Goal: Task Accomplishment & Management: Complete application form

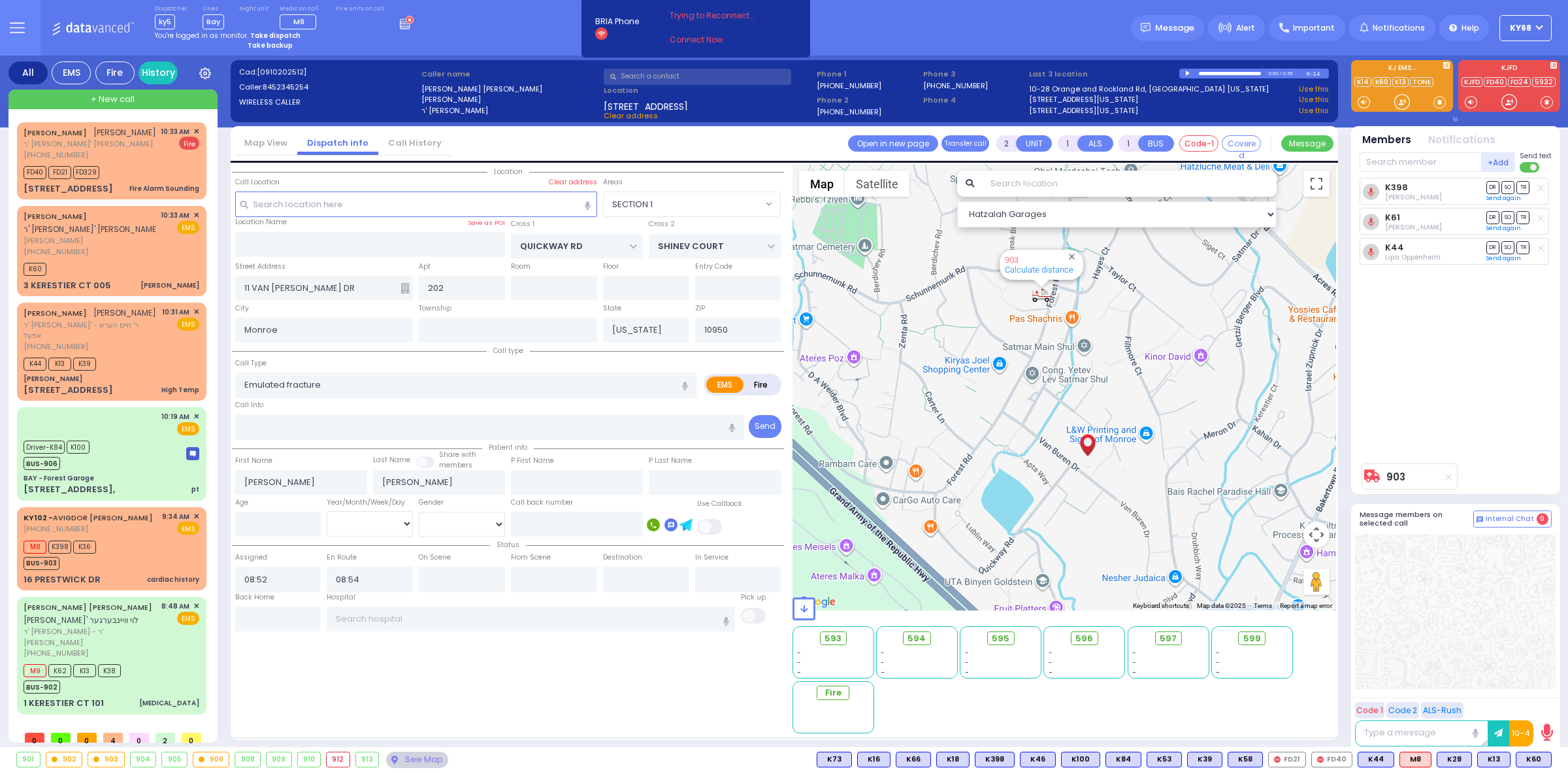
select select "SECTION 1"
select select
click at [518, 41] on div "Dispatcher ky5 shift has started. Are you ? Lines Bay Bay" at bounding box center [784, 28] width 1568 height 55
click at [417, 37] on div "Dispatcher ky5 shift has started. Are you ? Lines Bay Bay" at bounding box center [784, 28] width 1568 height 55
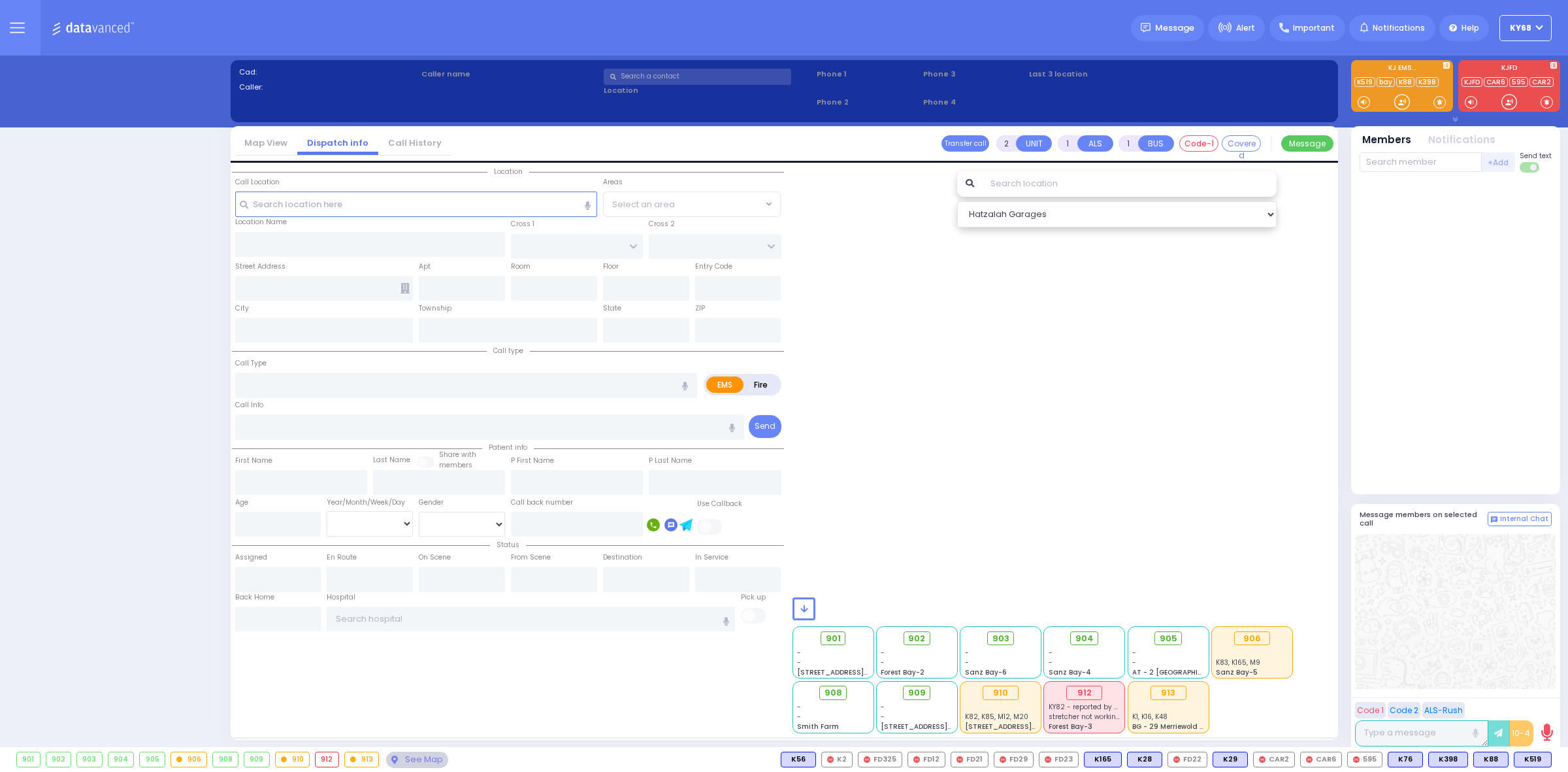
select select "12"
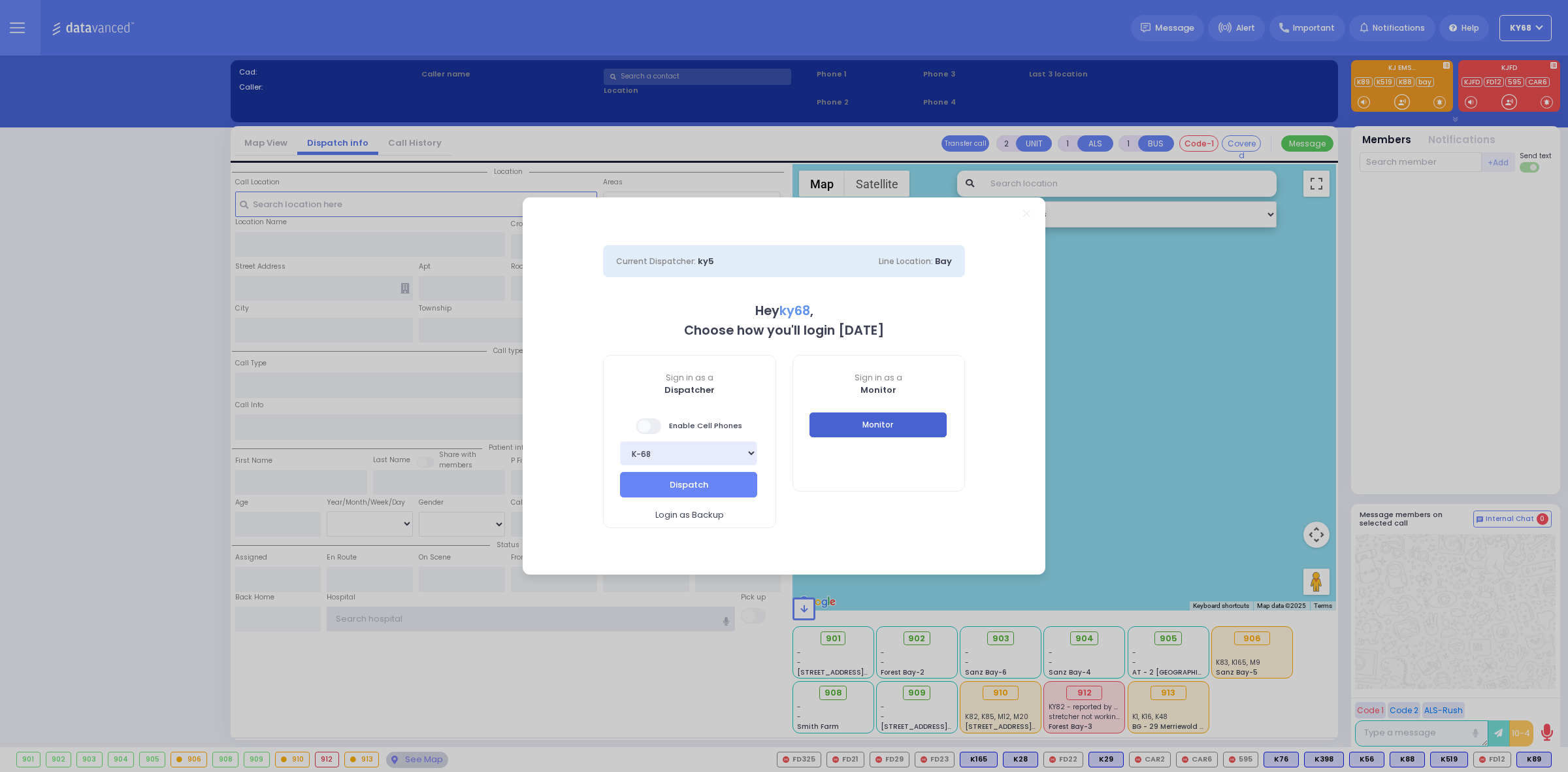
type input "ky68"
click at [830, 420] on button "Monitor" at bounding box center [878, 424] width 137 height 25
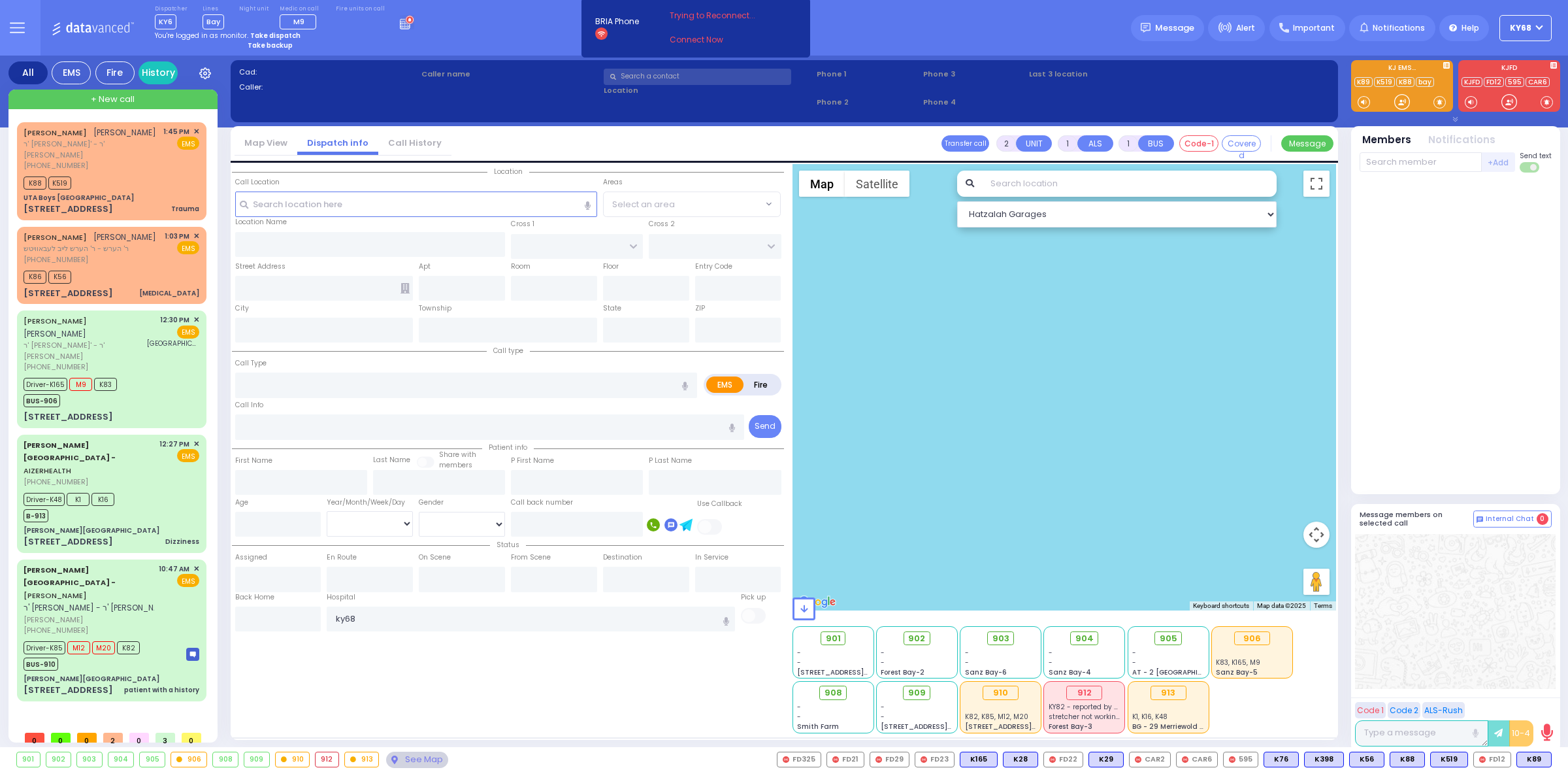
select select
radio input "true"
select select
type input "14:01"
select select
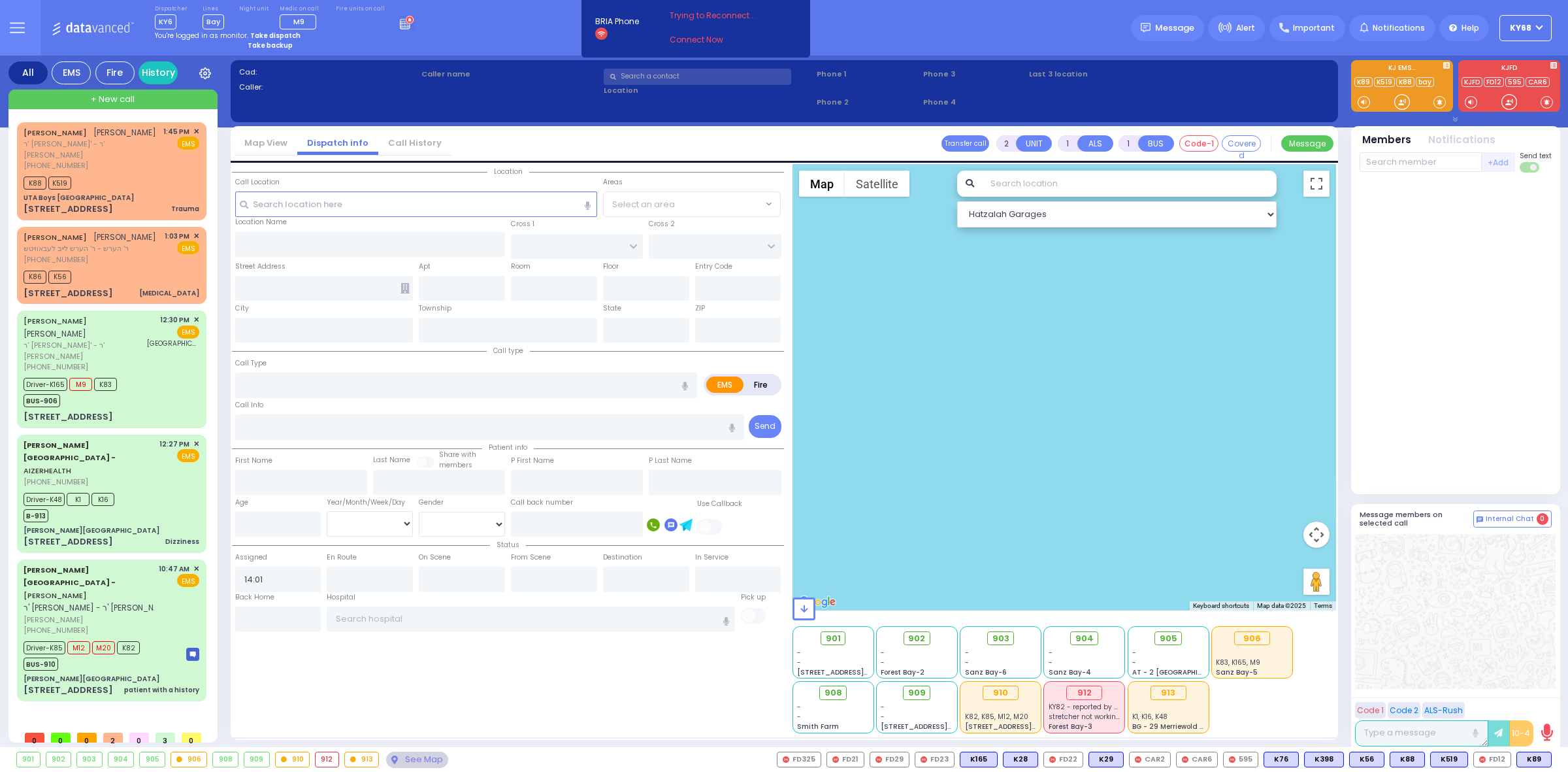
radio input "true"
select select
radio input "true"
select select
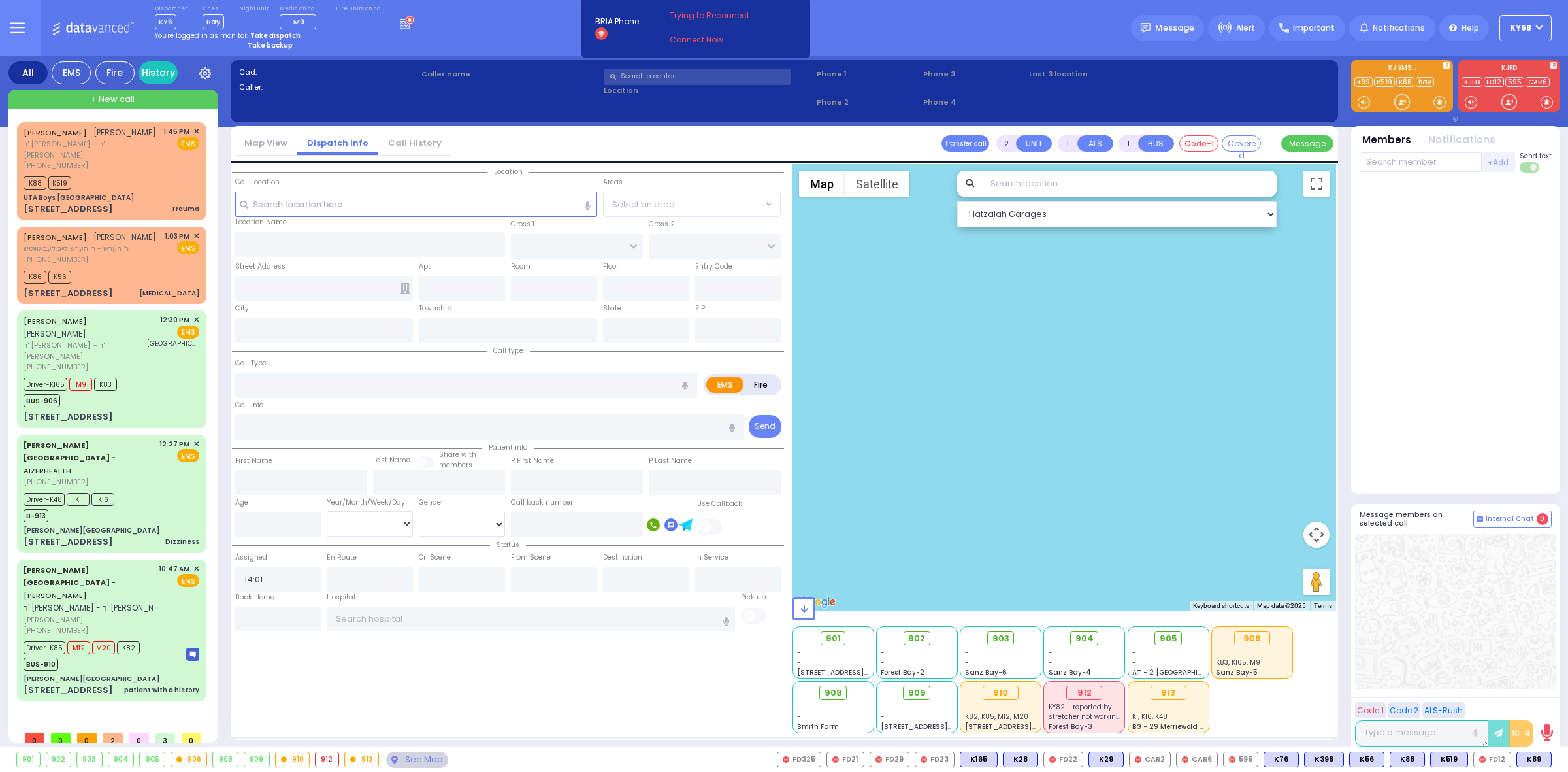
select select "Hatzalah Garages"
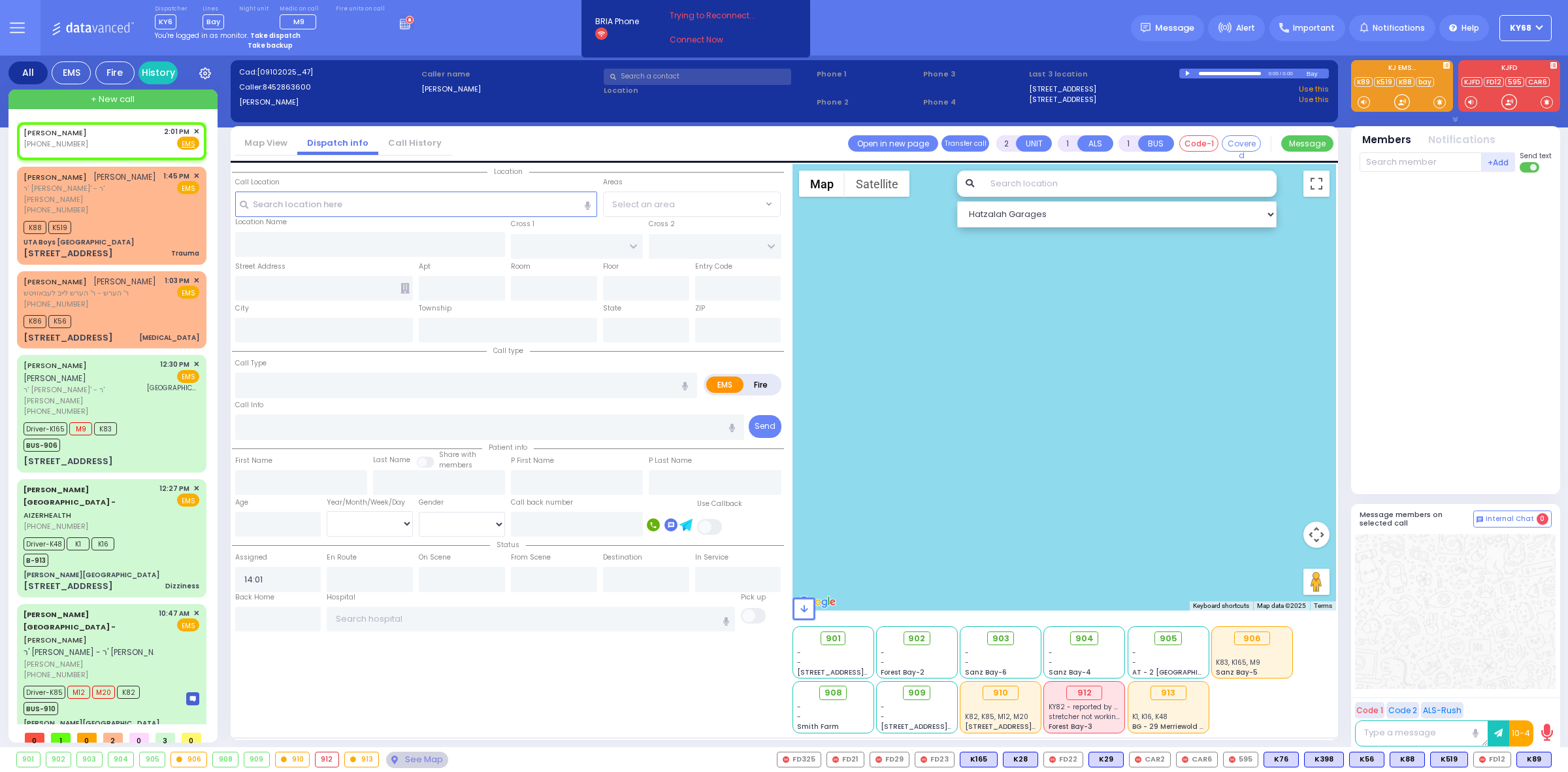
select select
radio input "true"
select select
type input "[PERSON_NAME] Carestier Health RT.208"
type input "US-6 WEST"
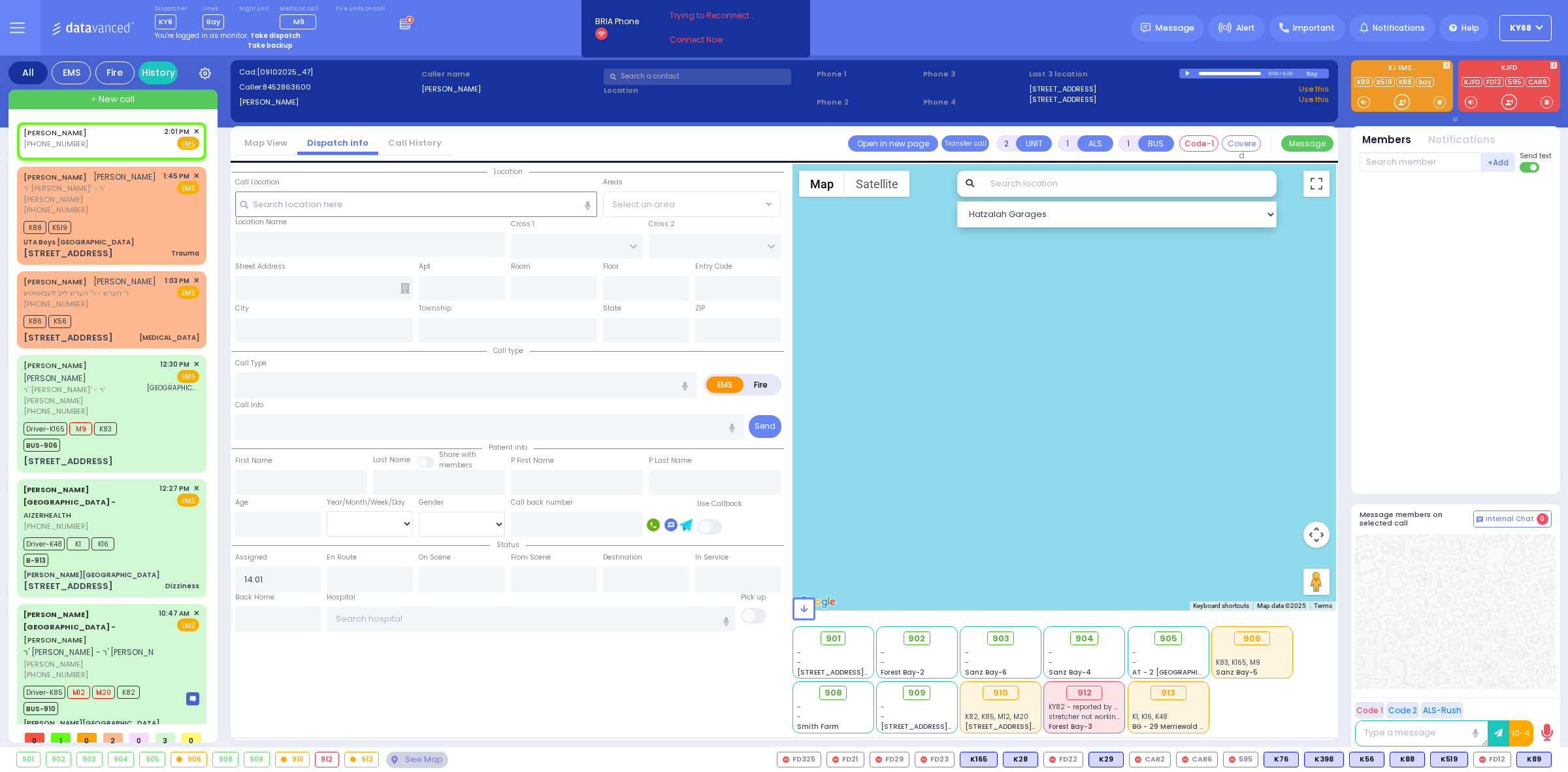
type input "US-6 EAST"
type input "501 [US_STATE] 208"
type input "Monroe"
type input "[US_STATE]"
type input "10950"
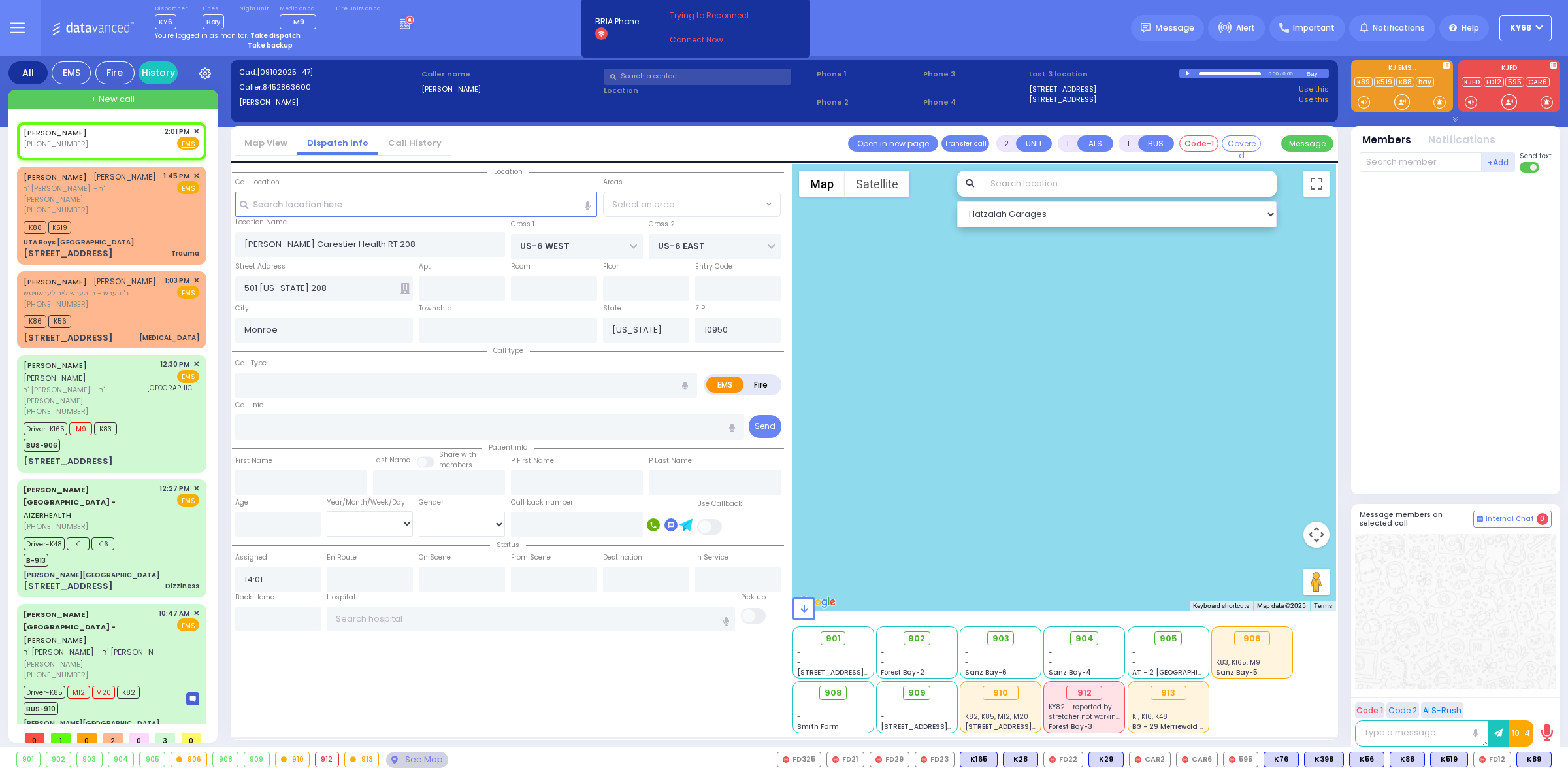
radio input "true"
select select
radio input "true"
select select
type input "01 [US_STATE] 208"
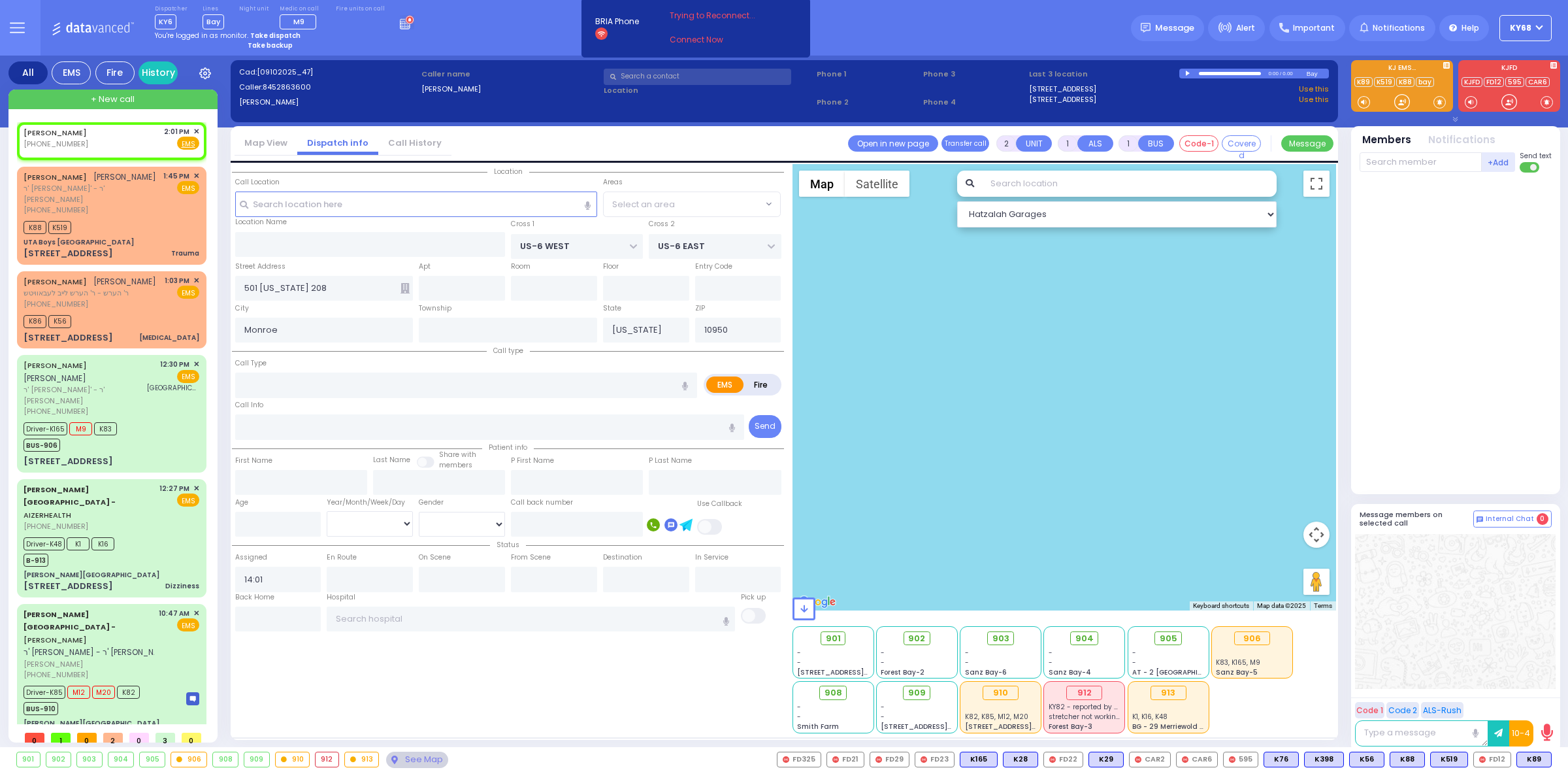
type input "5"
type input "possible [MEDICAL_DATA]"
radio input "true"
select select
select select "All areas"
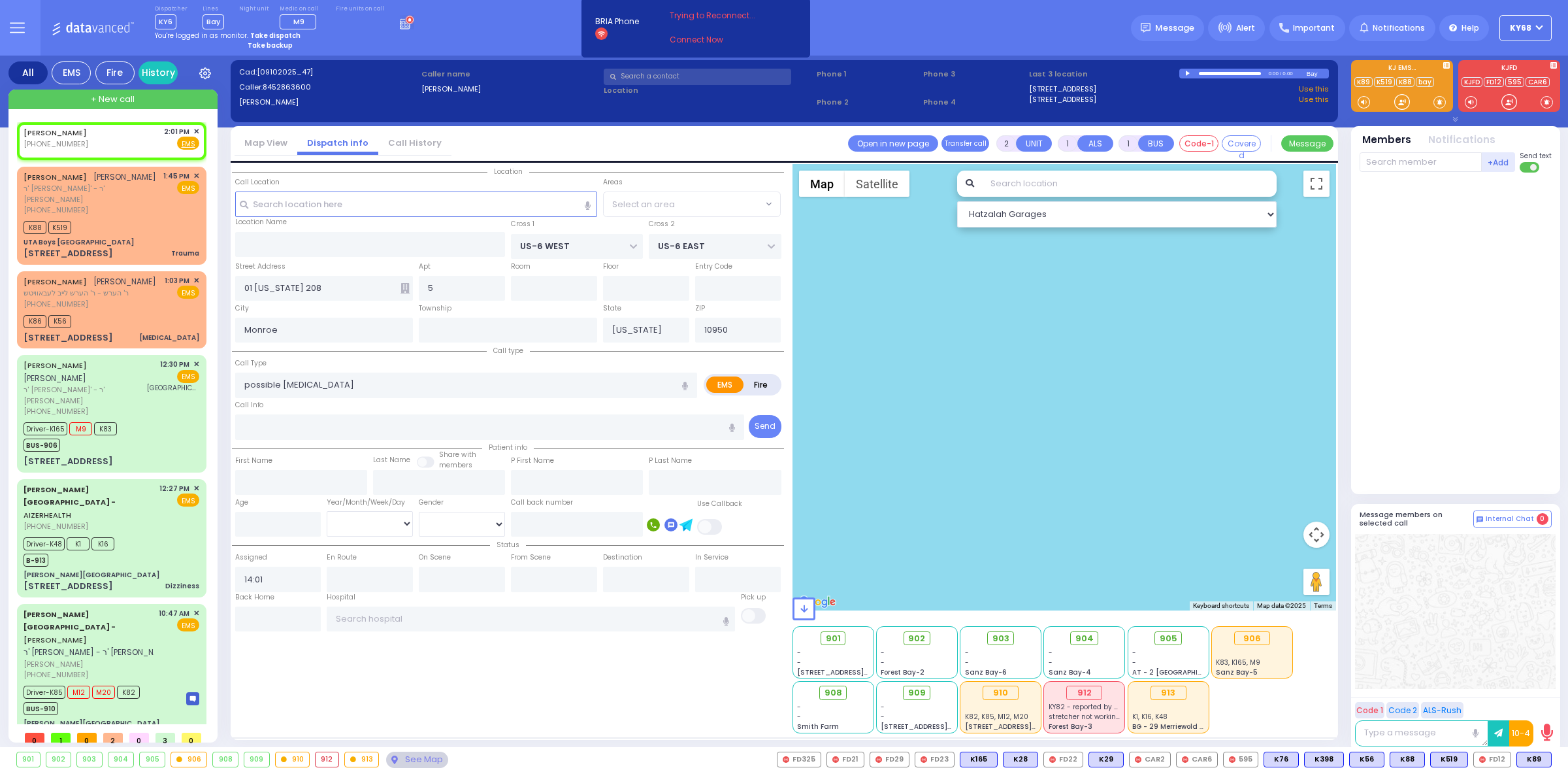
select select "Hatzalah Garages"
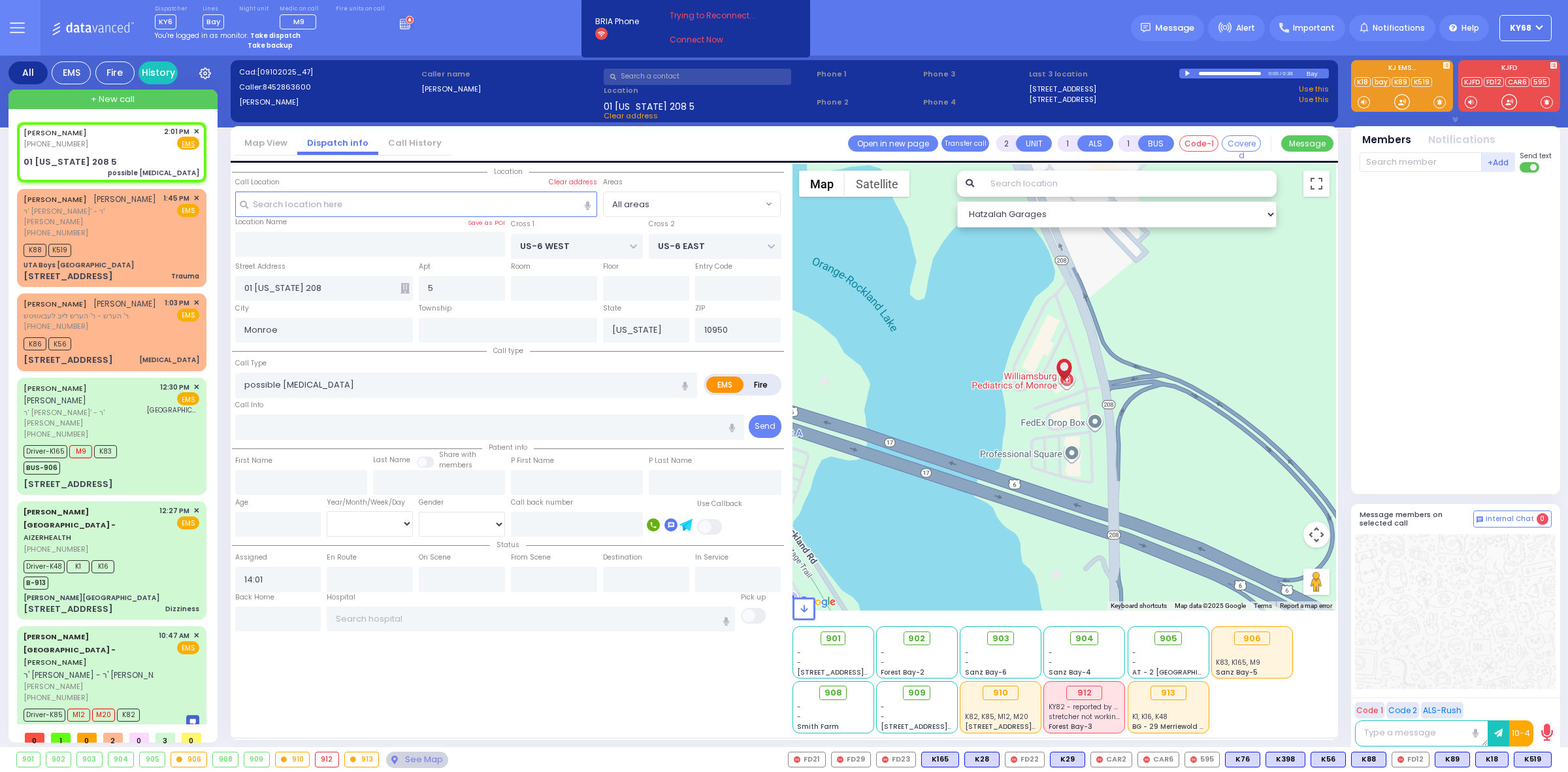
click at [1186, 74] on div at bounding box center [1189, 73] width 7 height 6
select select
radio input "true"
type input "5"
select select
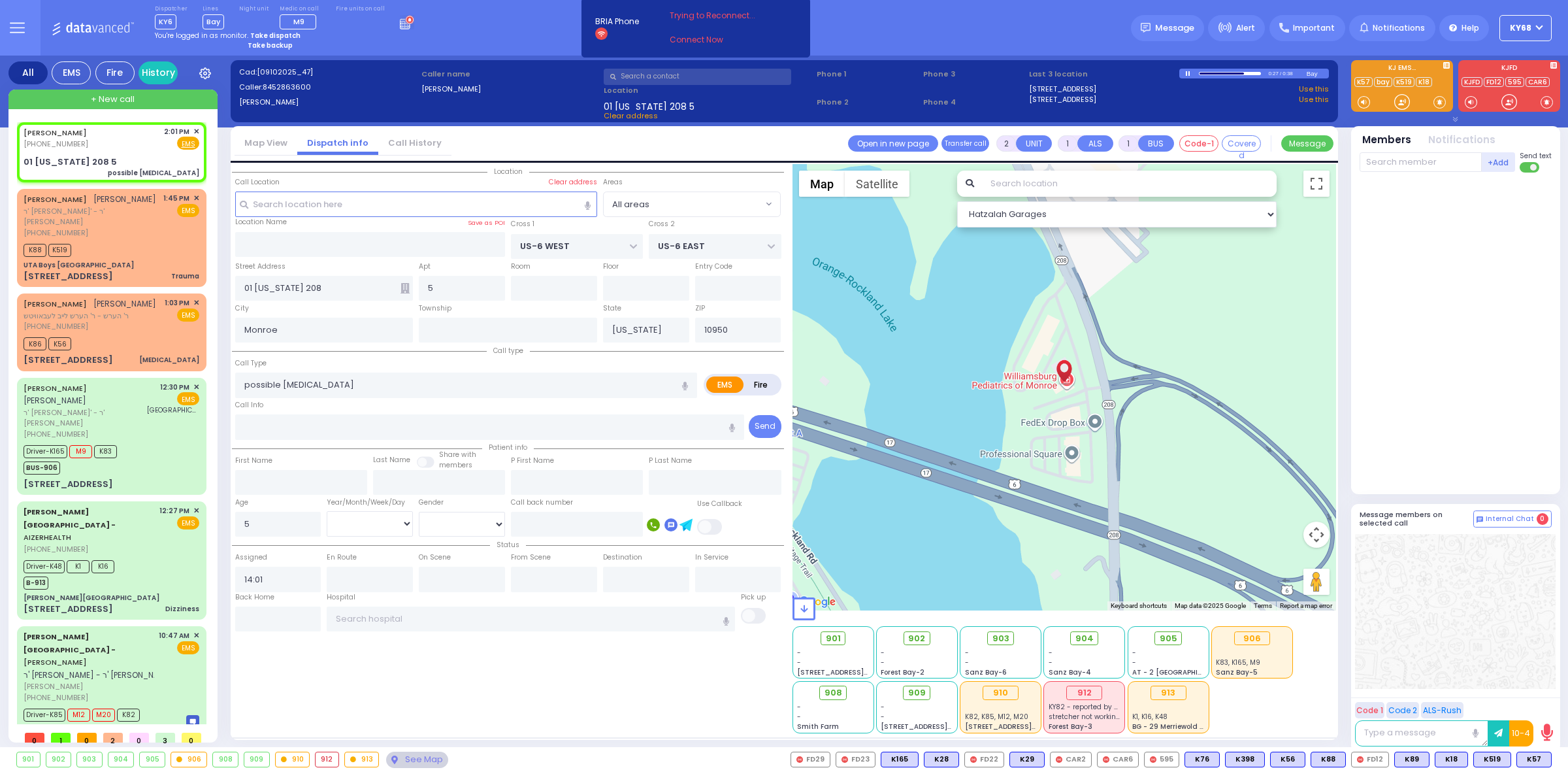
select select "Hatzalah Garages"
click at [1408, 304] on div at bounding box center [1457, 330] width 195 height 305
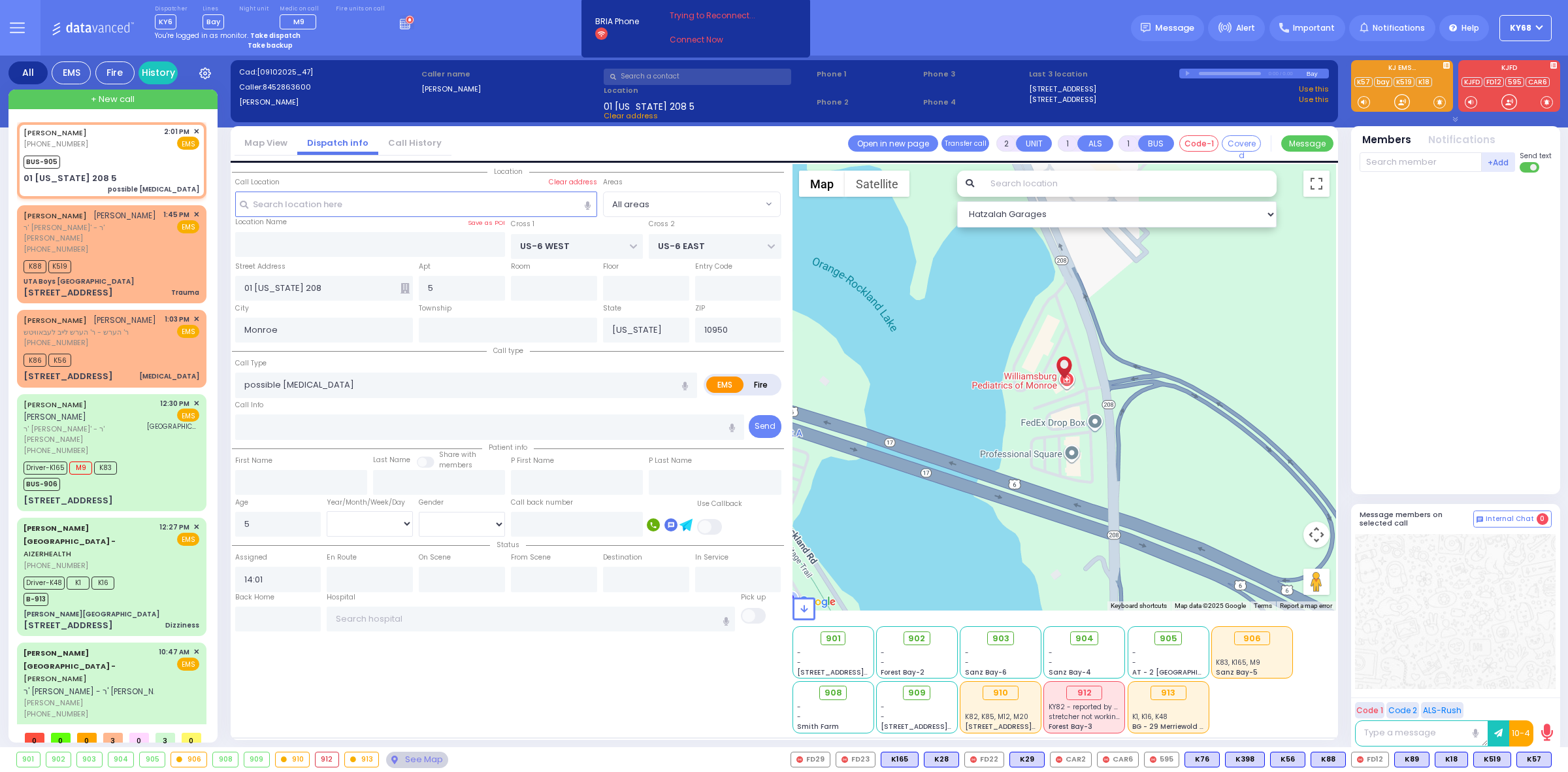
select select
radio input "true"
select select
type input "14:04"
select select "Hatzalah Garages"
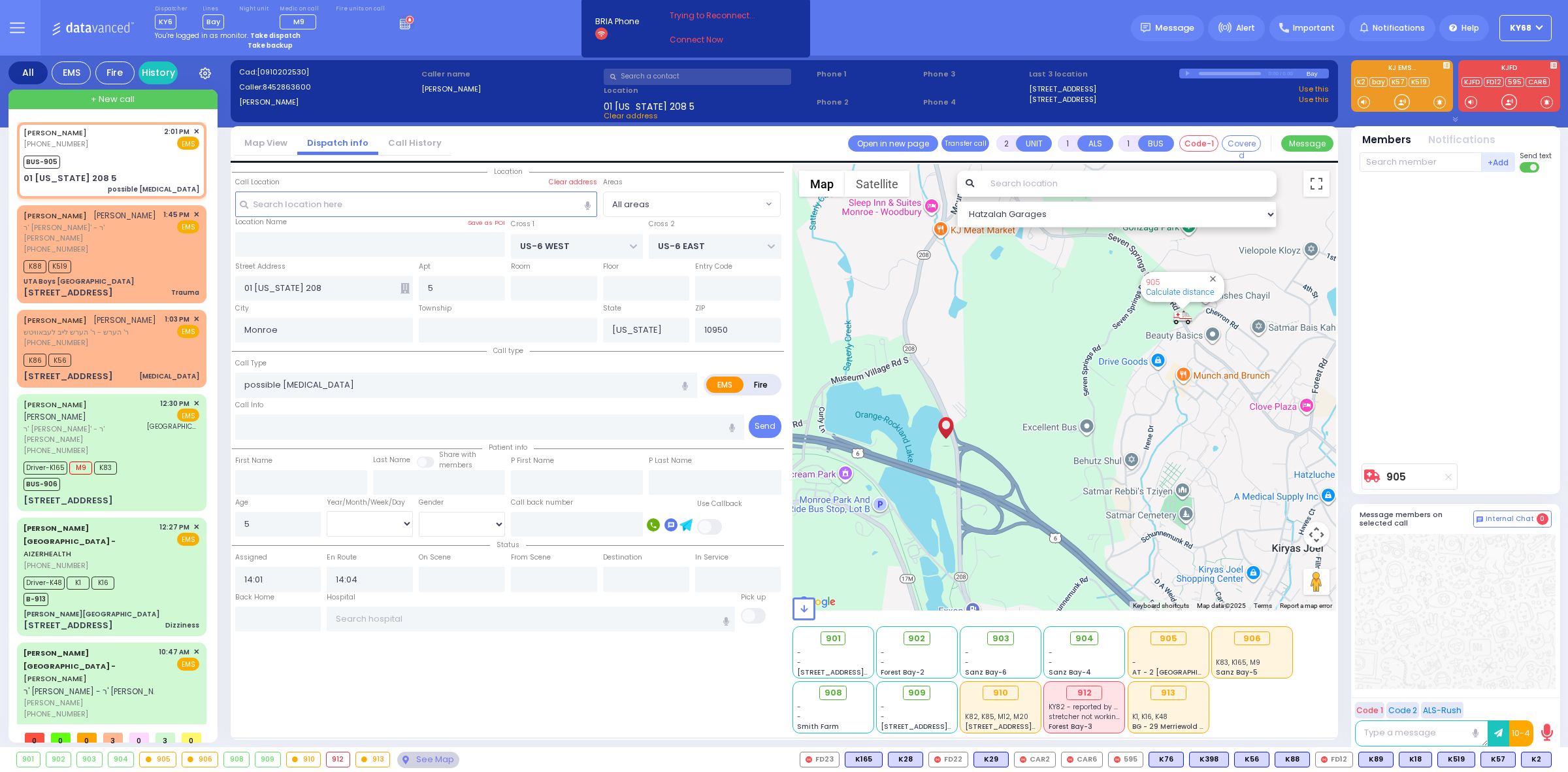
select select
radio input "true"
select select
type input "01 rt 208"
radio input "true"
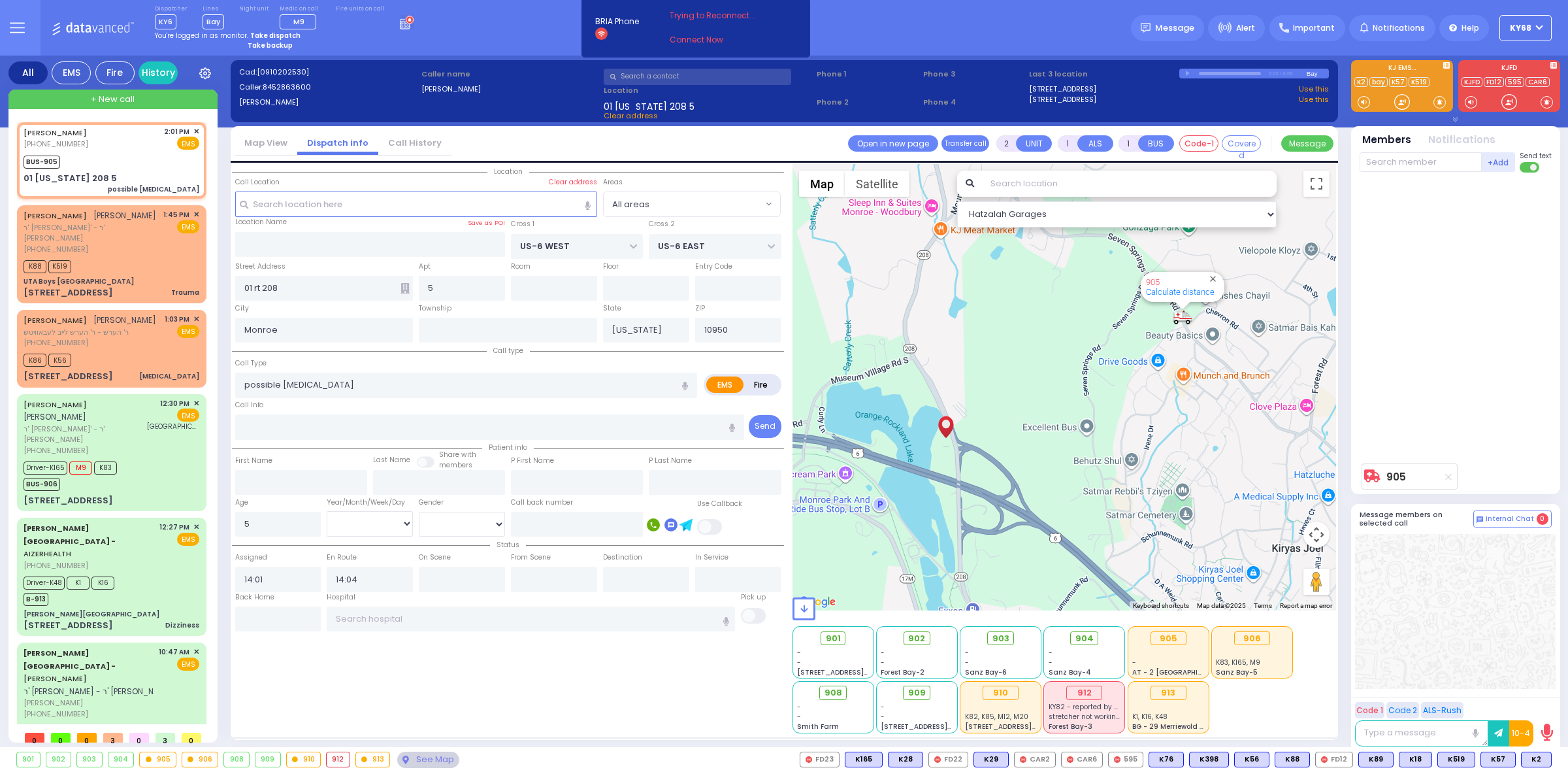
select select
radio input "true"
select select
select select "All areas"
select select "Hatzalah Garages"
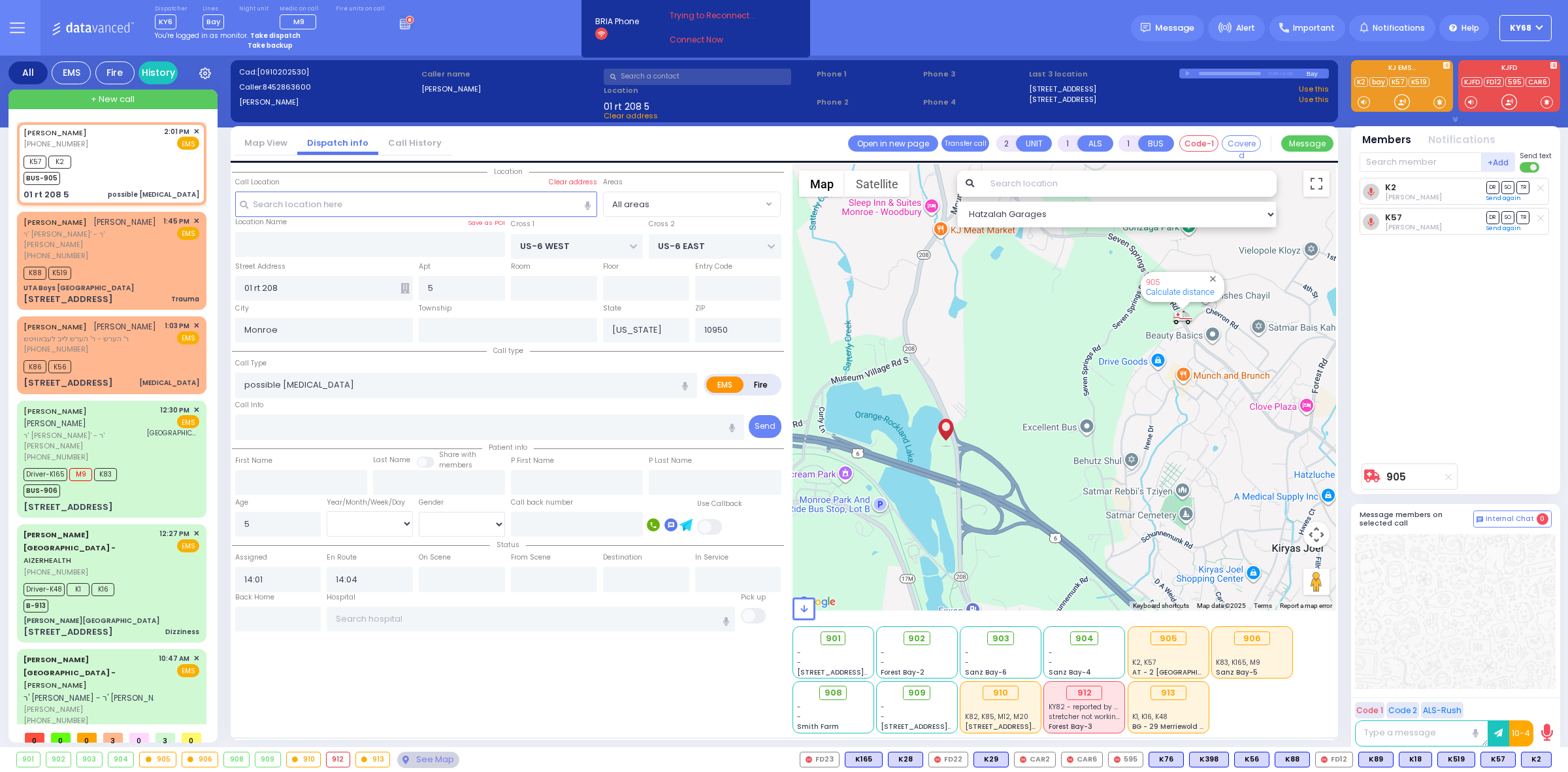
select select
radio input "true"
select select
type input "monroe ped"
radio input "true"
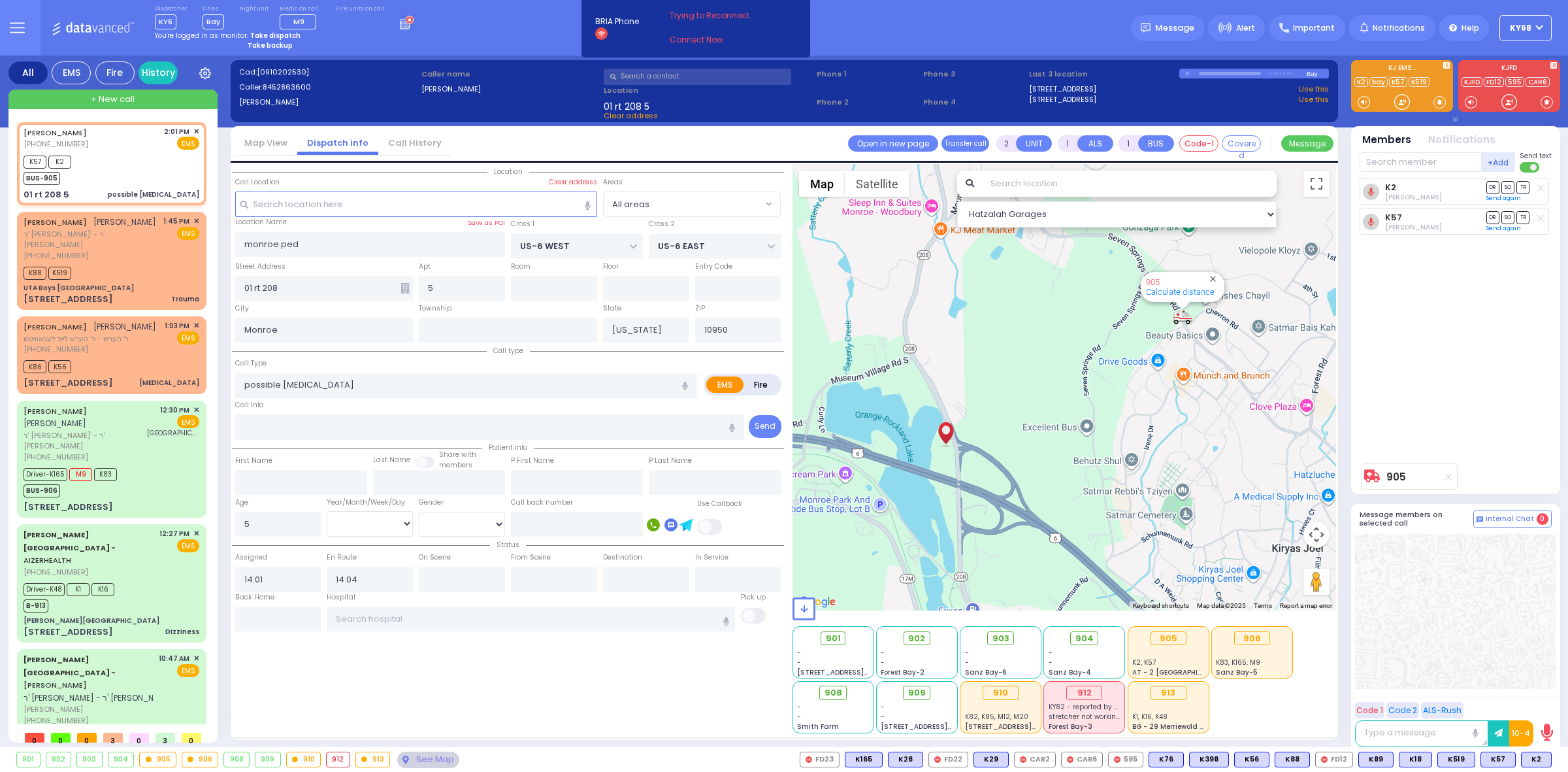
select select
type input "[PERSON_NAME]. ped"
radio input "true"
select select
type input "[PERSON_NAME]. peds"
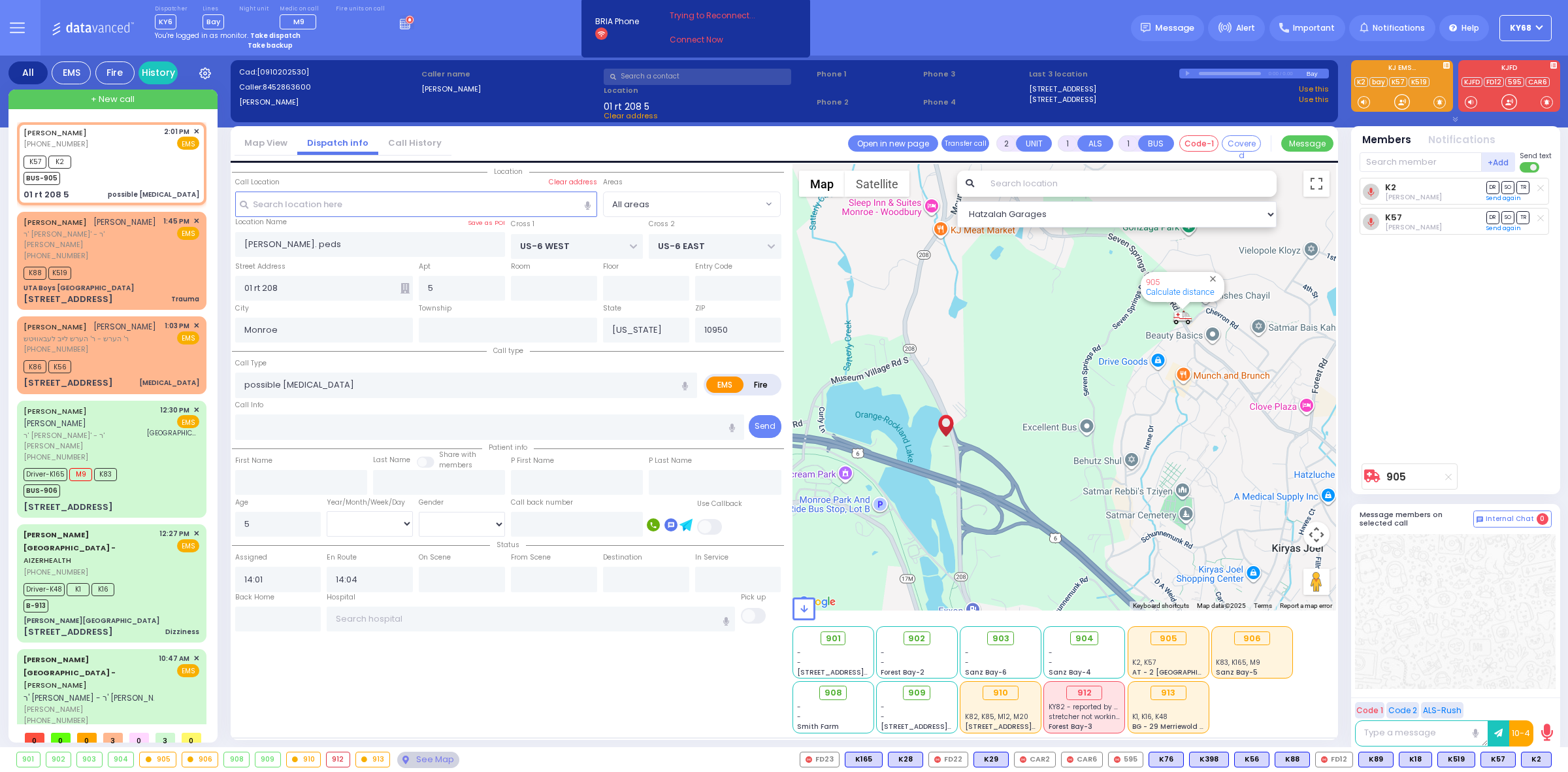
radio input "true"
select select
select select "All areas"
select select "Hatzalah Garages"
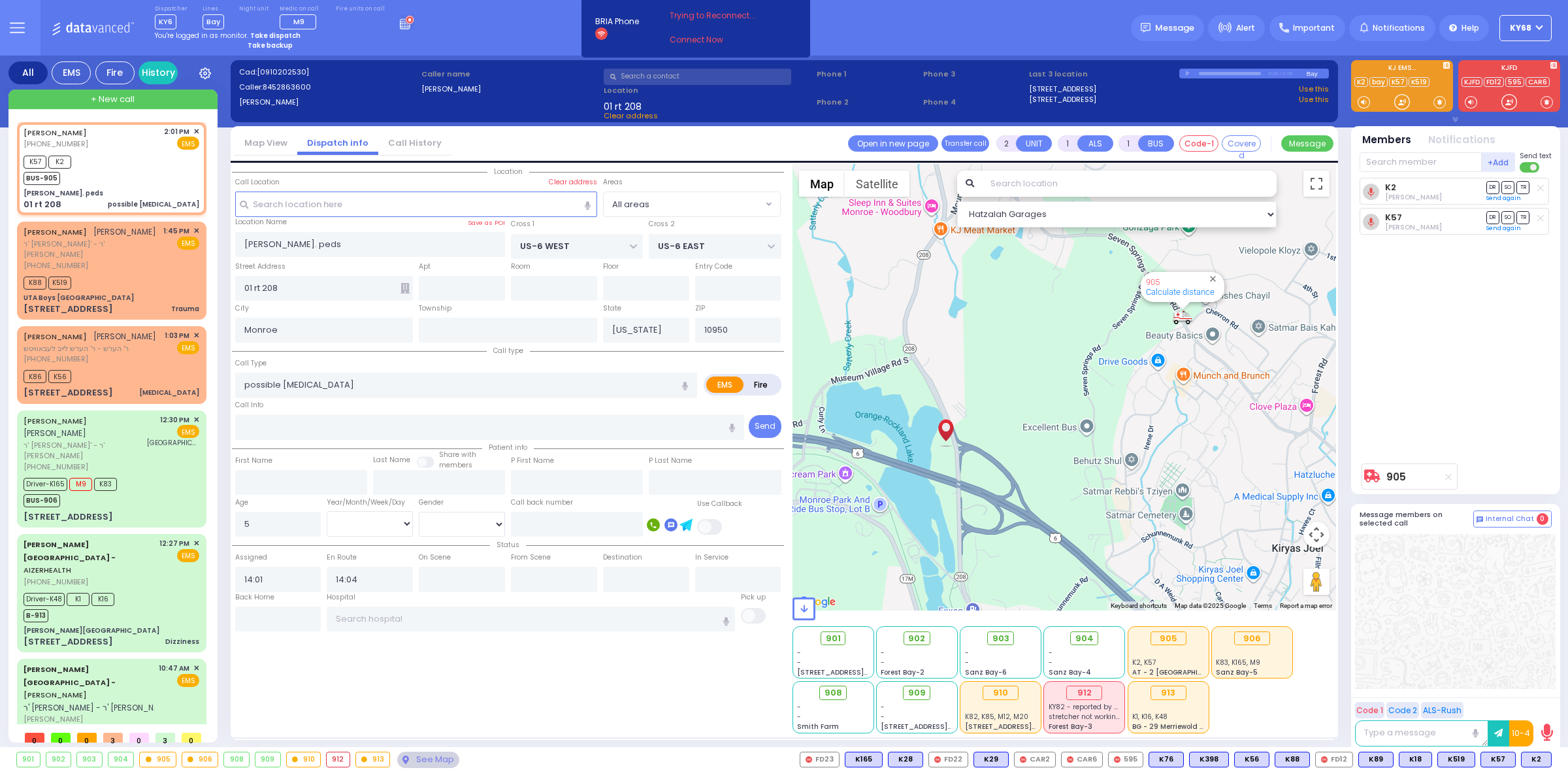
select select
radio input "true"
select select
type input "Williamsburg Pediatrics Of Monroe"
type input "501 [US_STATE] 208"
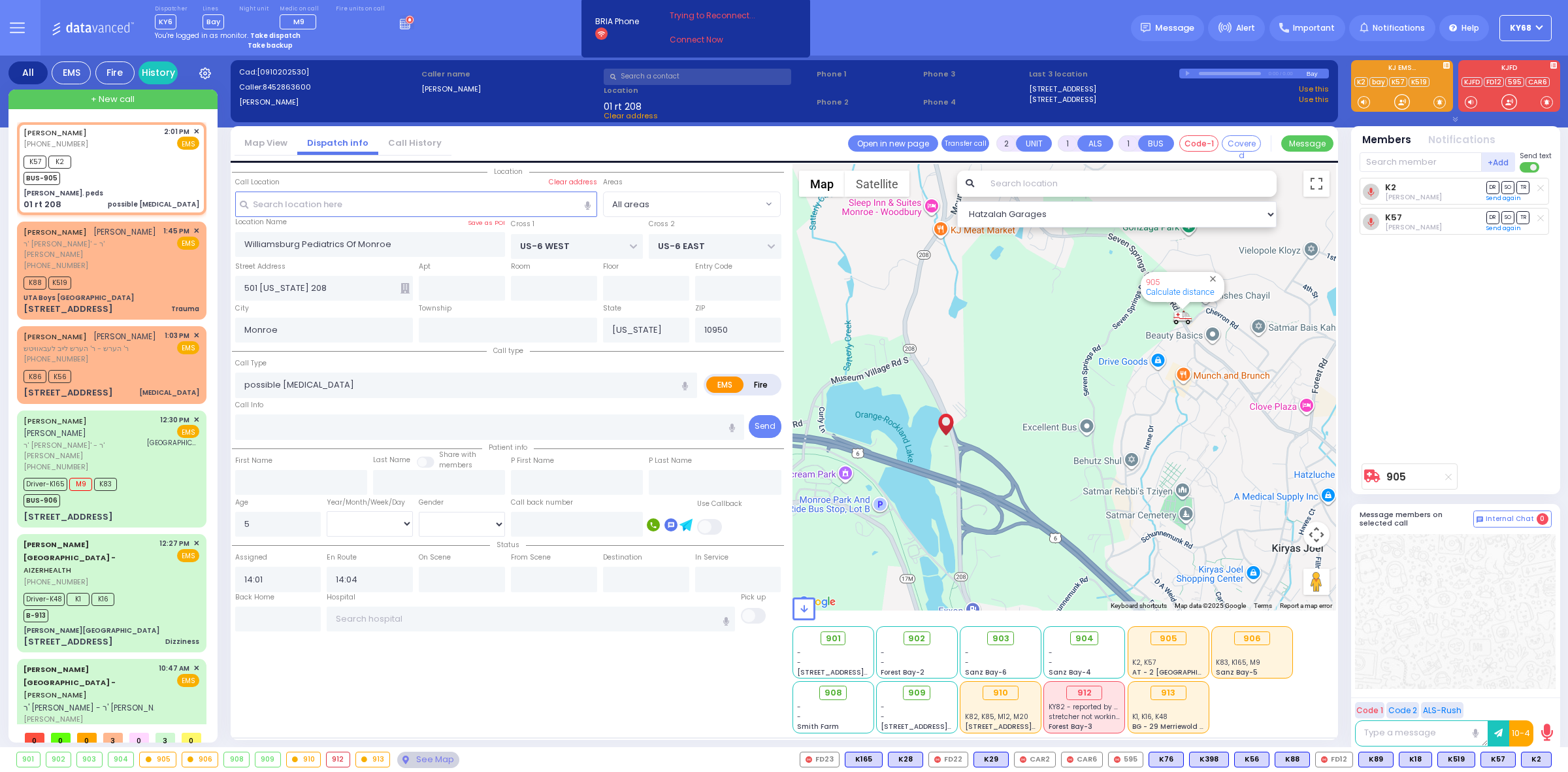
select select "Hatzalah Garages"
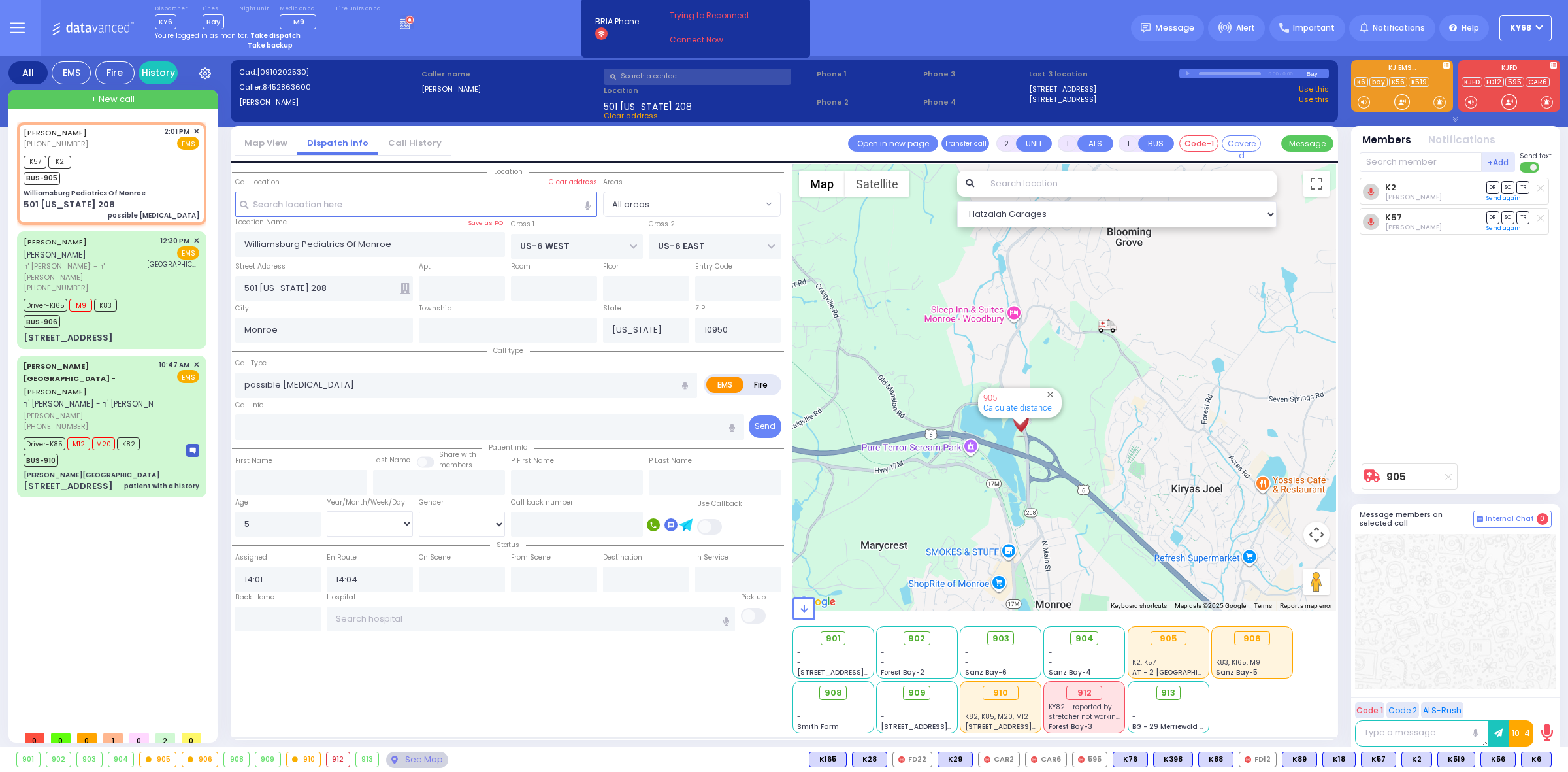
type input "6"
select select
radio input "true"
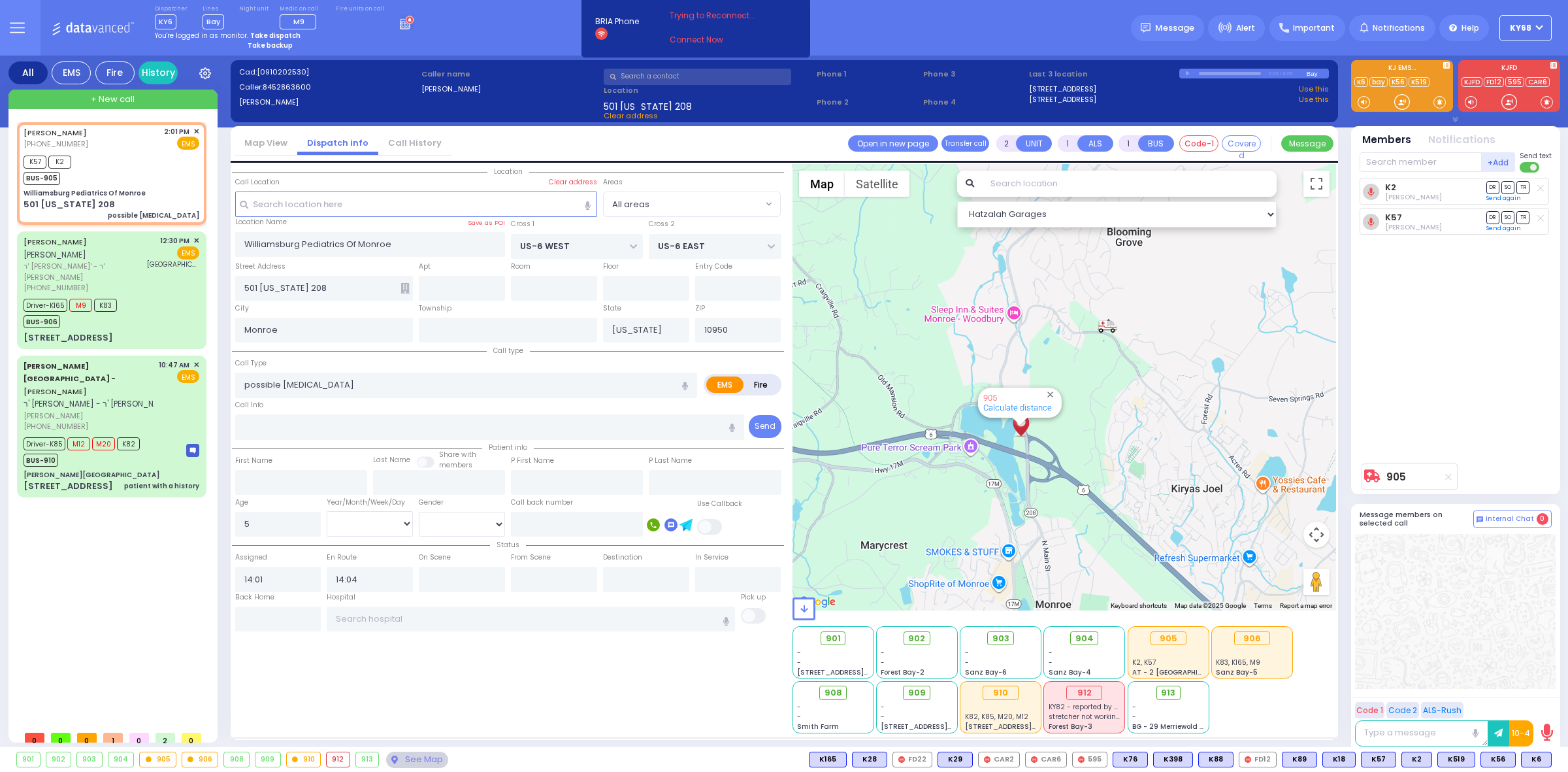
type input "Unknown"
select select "Year"
select select "Hatzalah Garages"
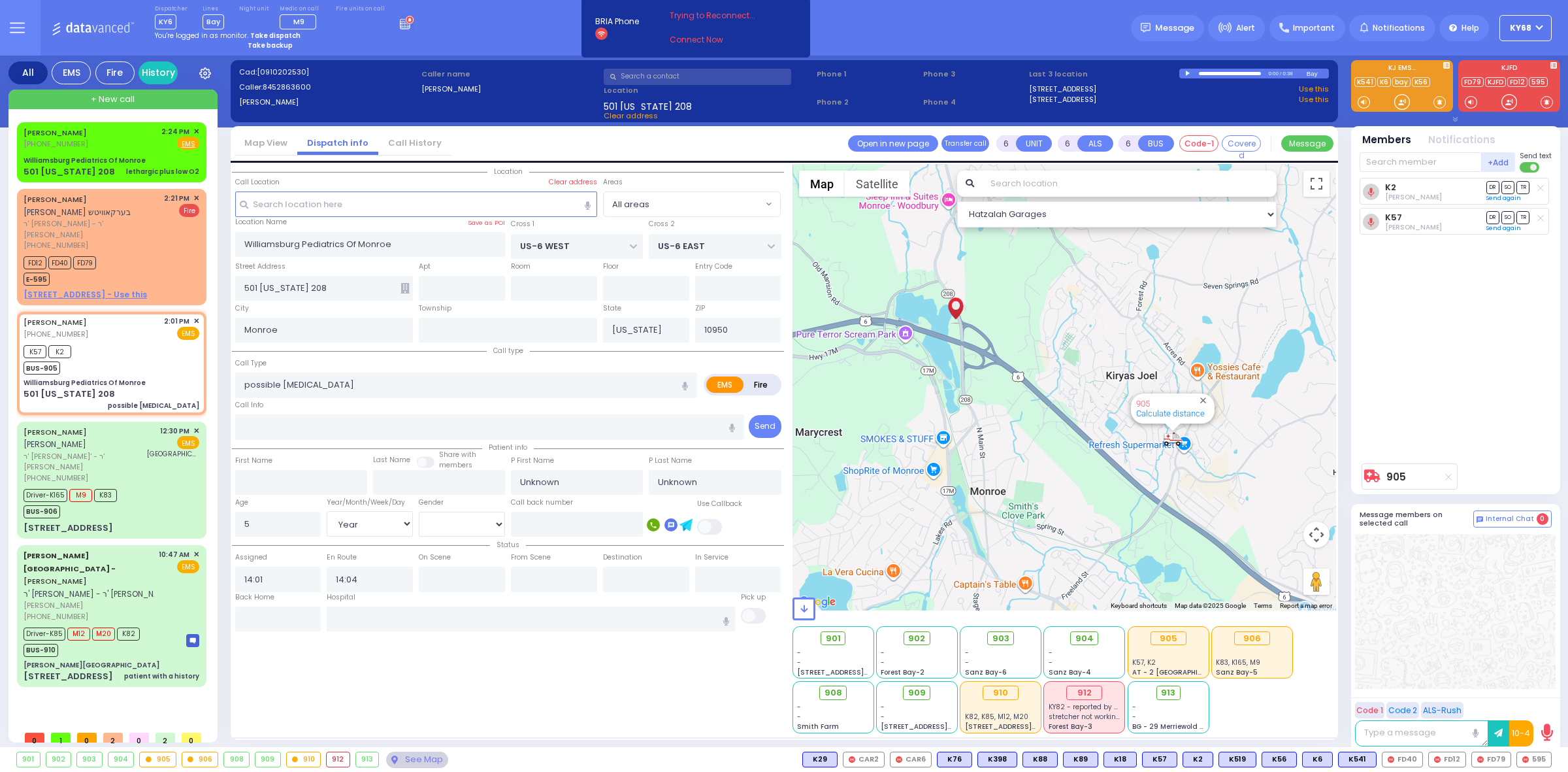
select select
radio input "true"
type input "[PERSON_NAME]"
type input "Weisz"
select select "Year"
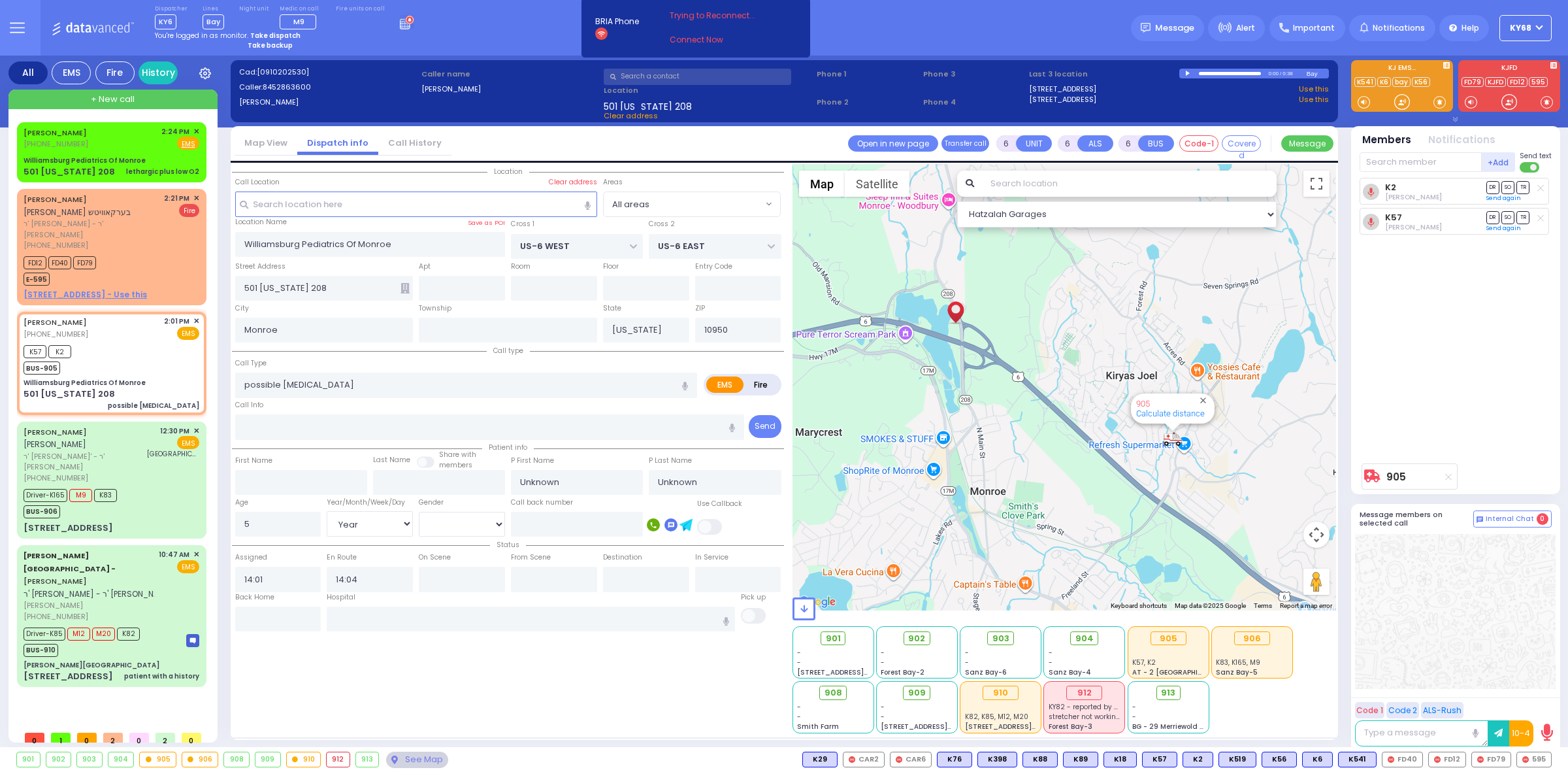
select select "[DEMOGRAPHIC_DATA]"
select select "Hatzalah Garages"
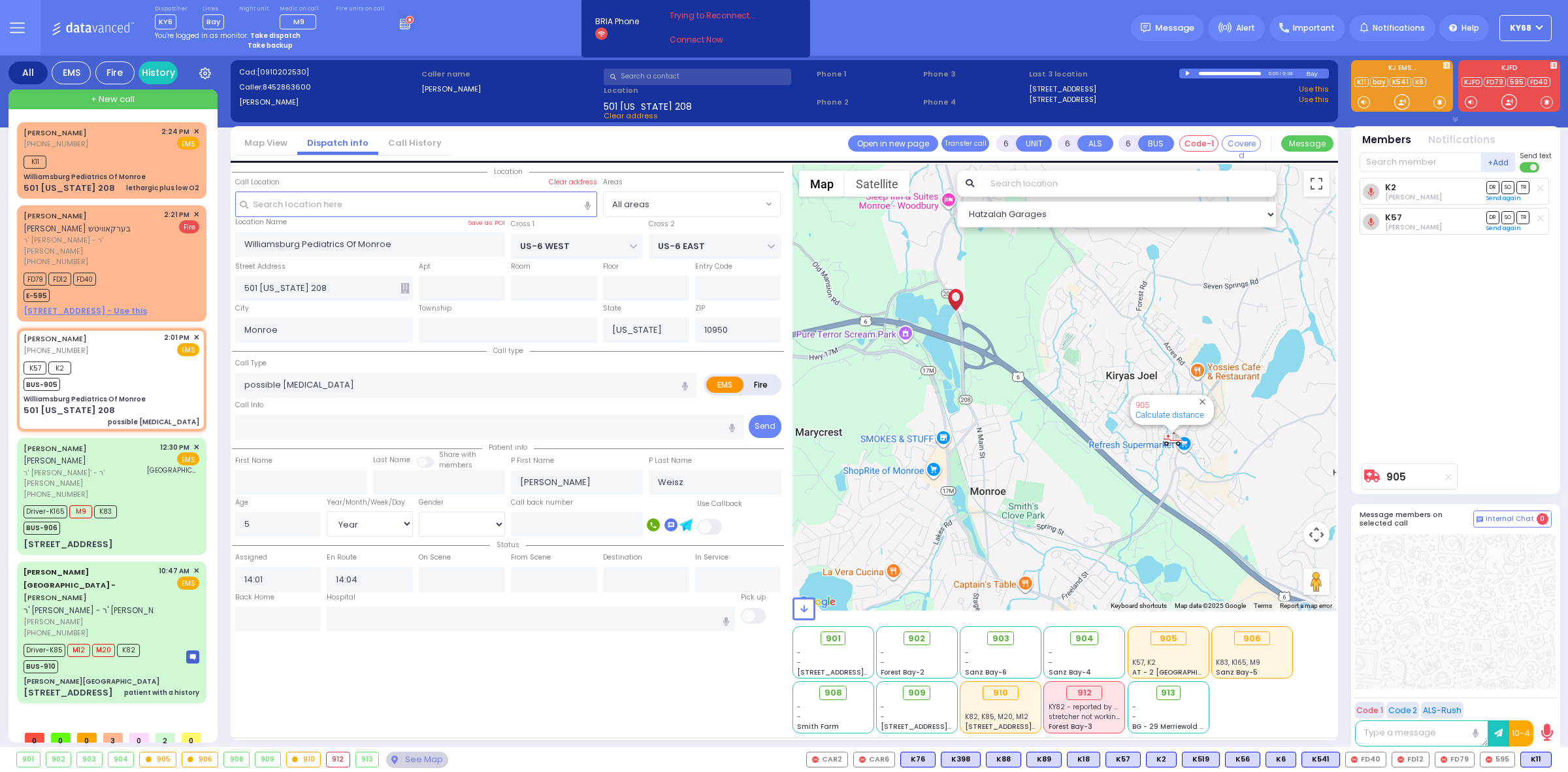
select select
radio input "true"
select select "Year"
select select "[DEMOGRAPHIC_DATA]"
select select "Hatzalah Garages"
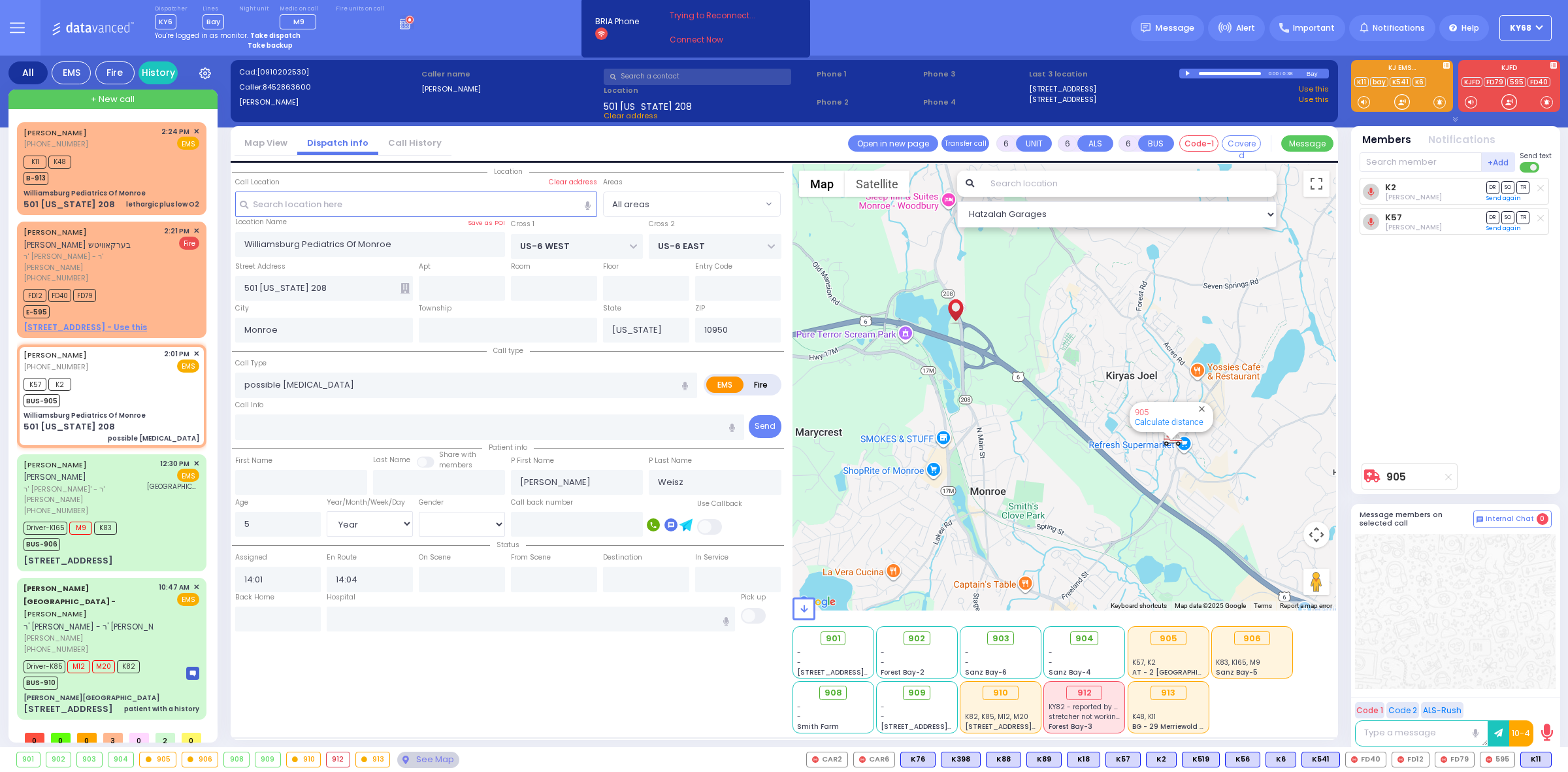
select select
radio input "true"
select select "Year"
select select "[DEMOGRAPHIC_DATA]"
select select
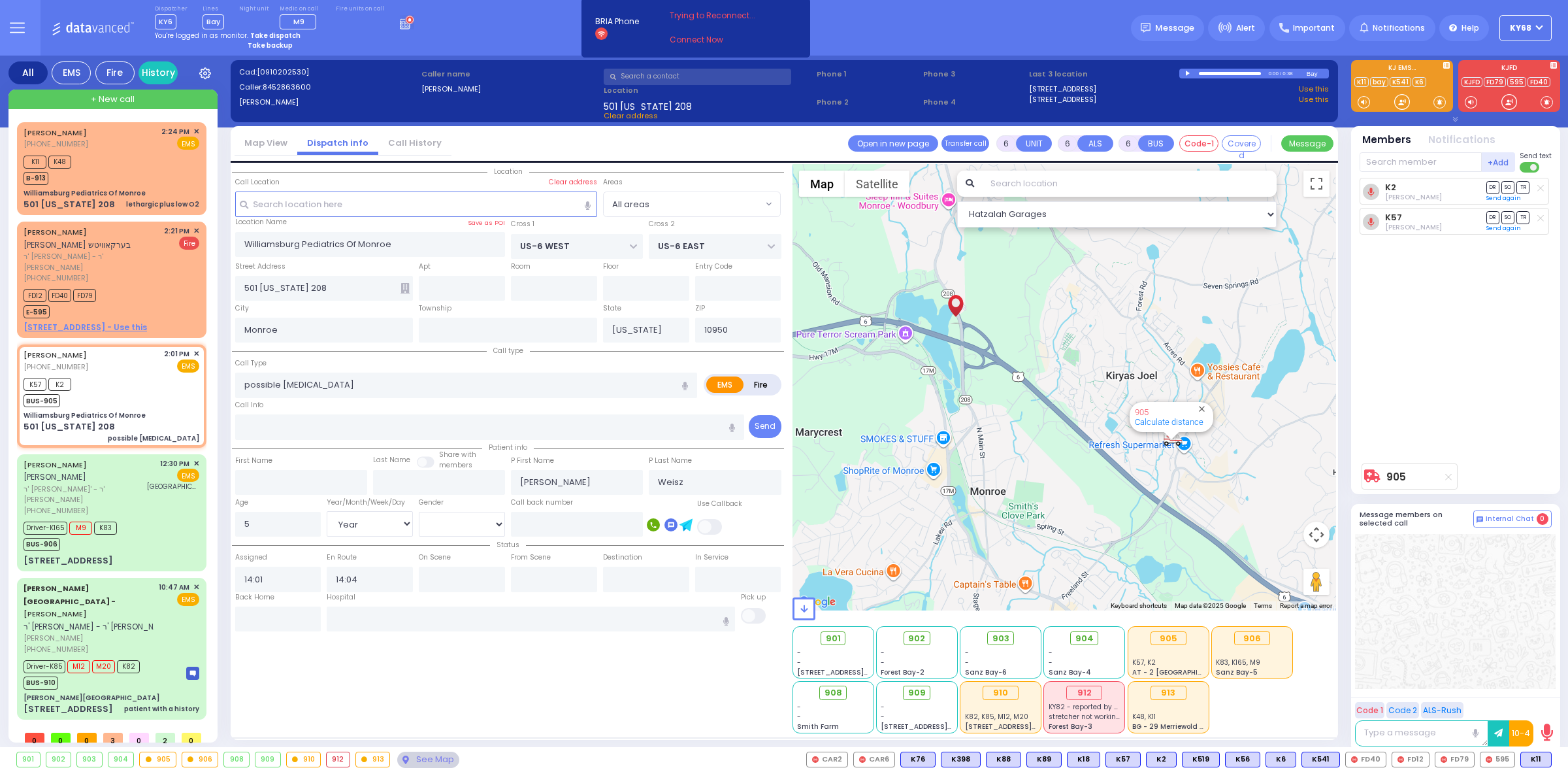
radio input "true"
select select "Year"
select select "[DEMOGRAPHIC_DATA]"
radio input "true"
select select "Year"
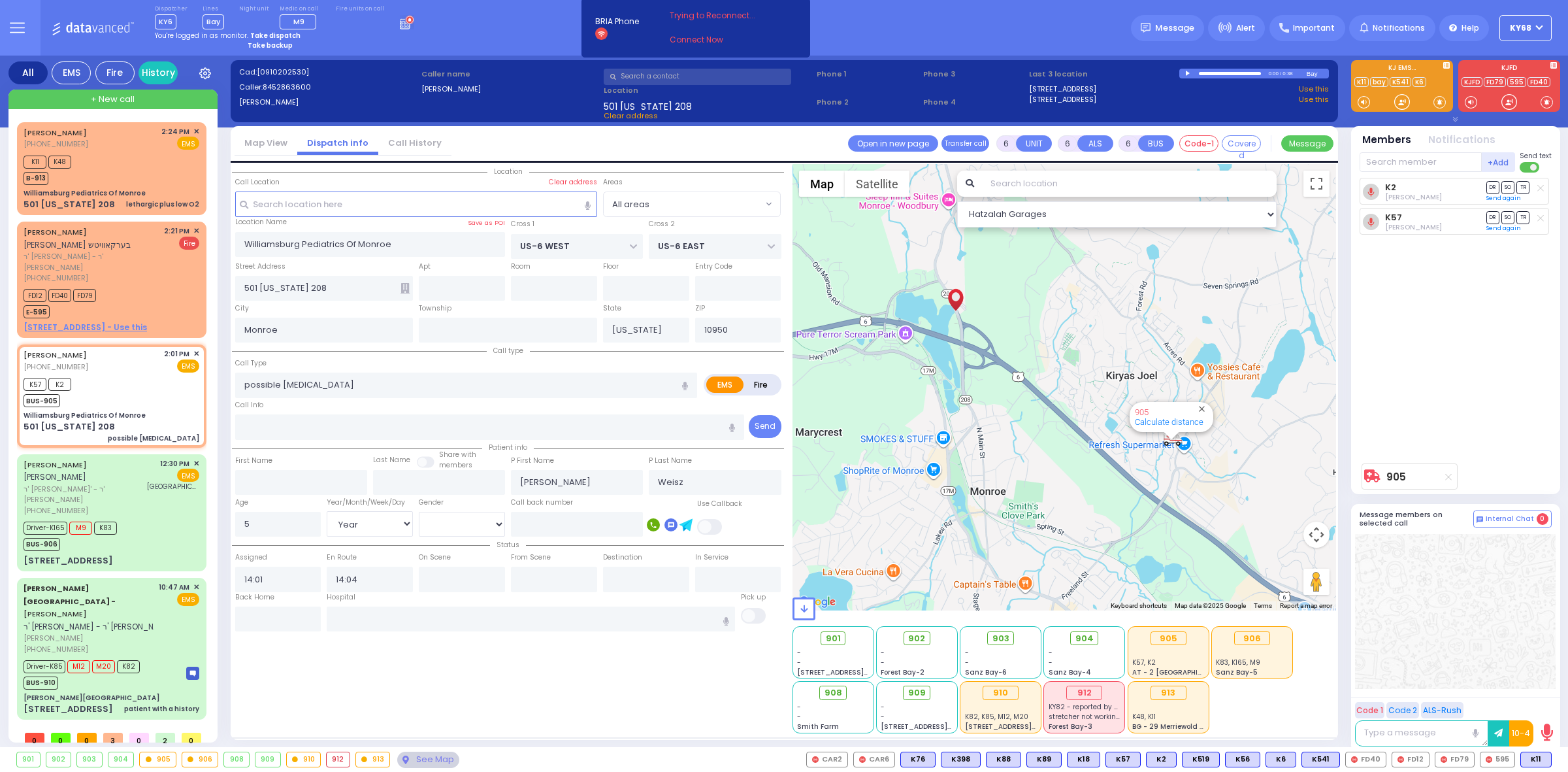
select select "[DEMOGRAPHIC_DATA]"
select select "All areas"
select select "Hatzalah Garages"
